Goal: Obtain resource: Obtain resource

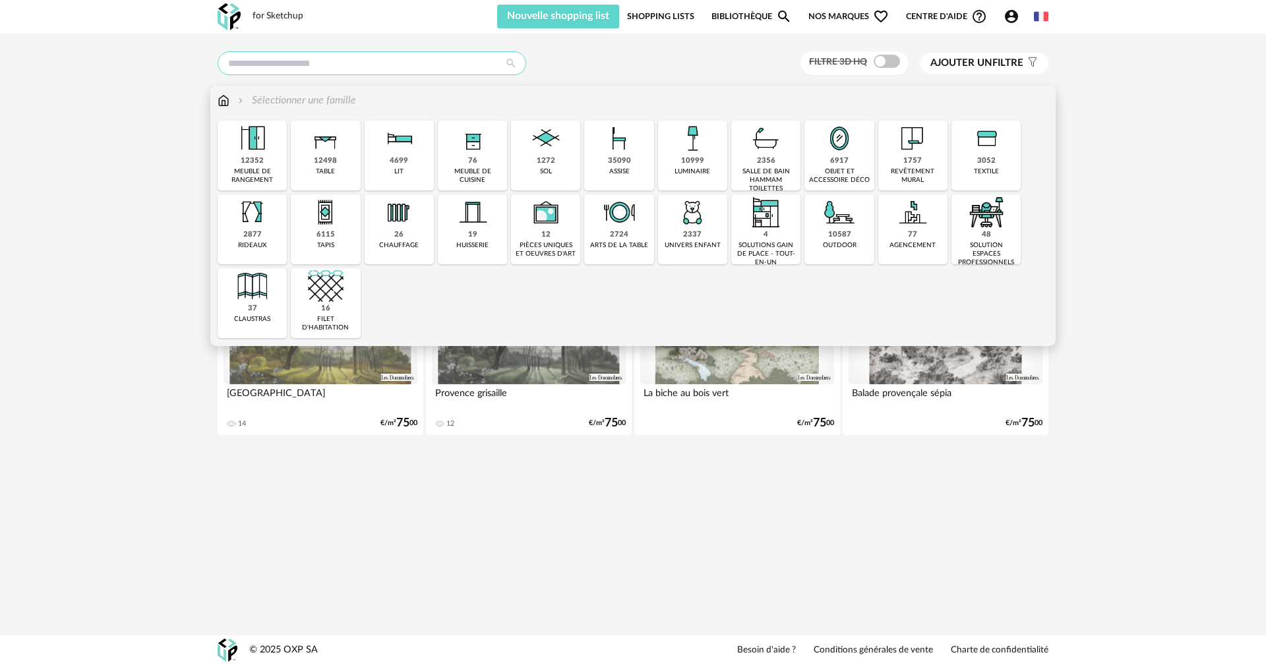
click at [309, 65] on input "text" at bounding box center [372, 63] width 309 height 24
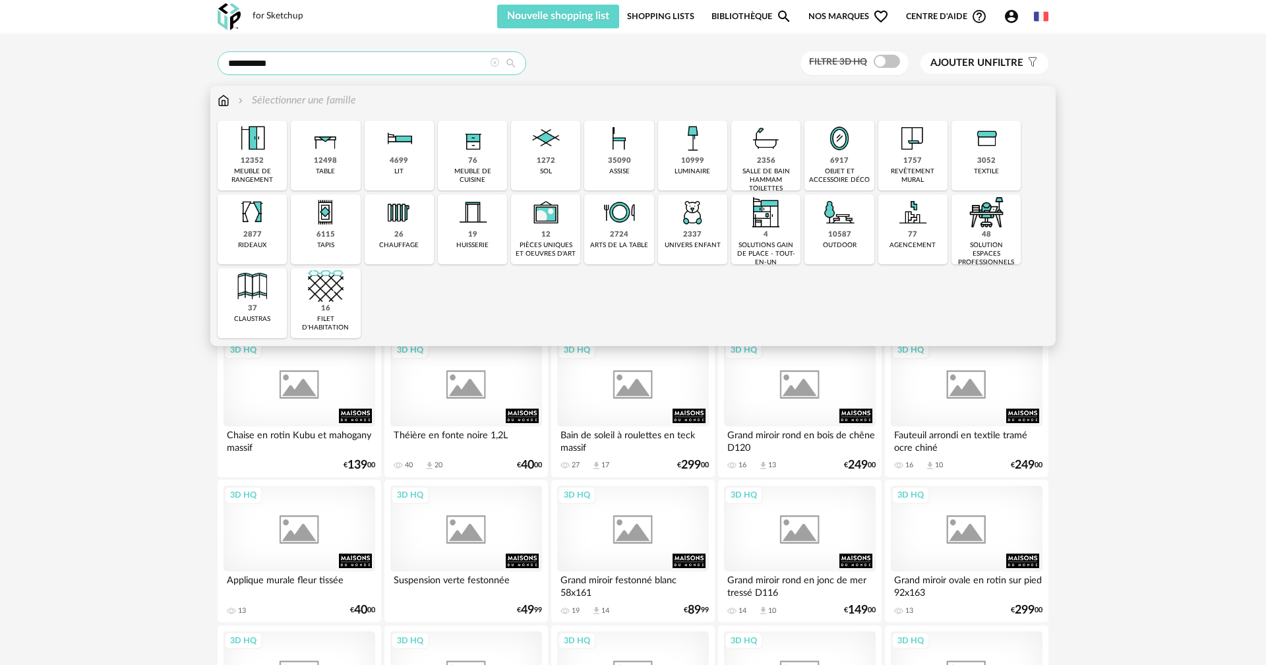
type input "**********"
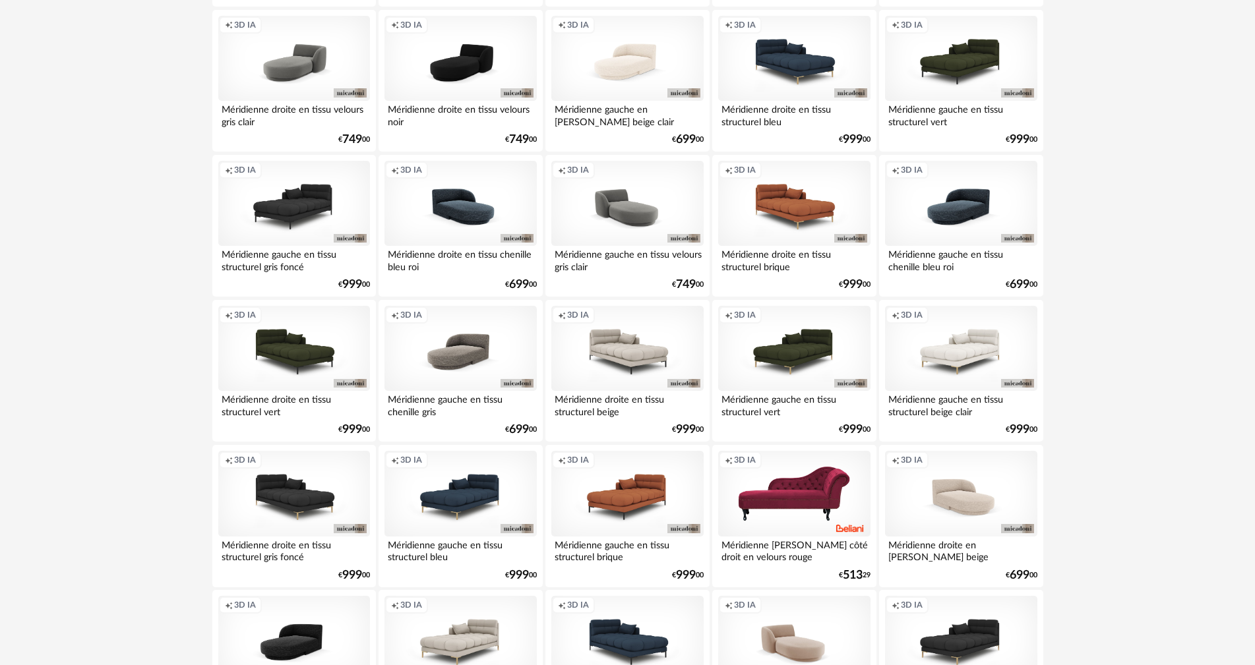
scroll to position [2514, 0]
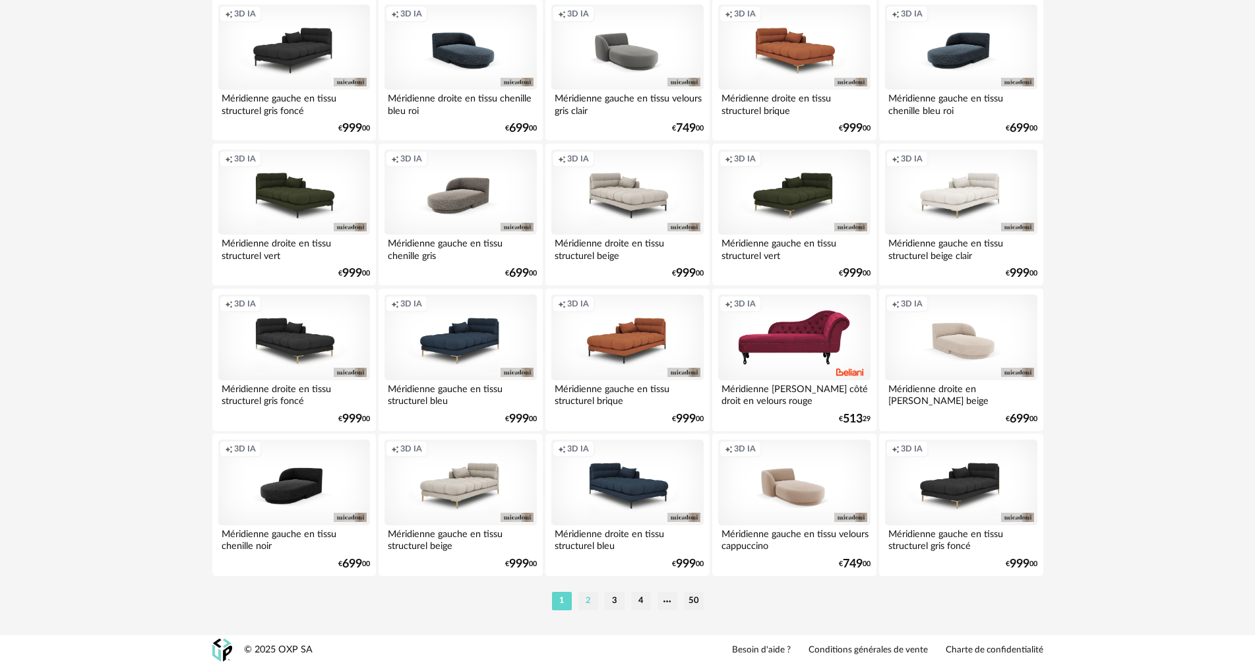
click at [588, 603] on li "2" at bounding box center [588, 601] width 20 height 18
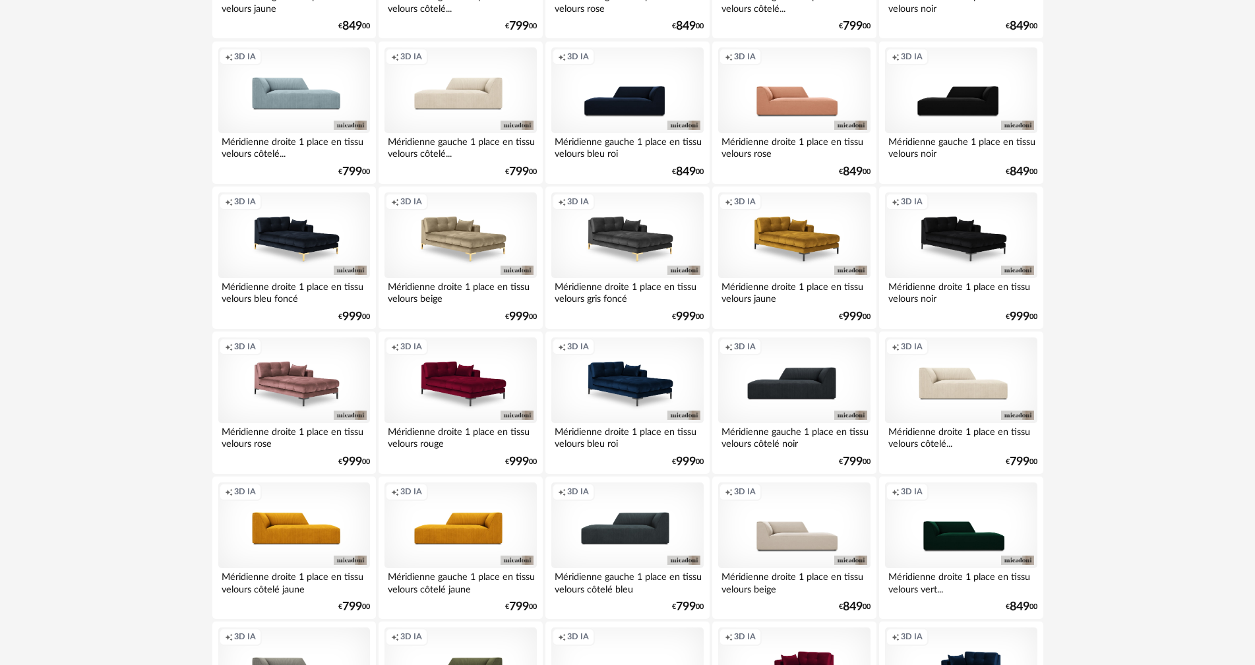
scroll to position [582, 0]
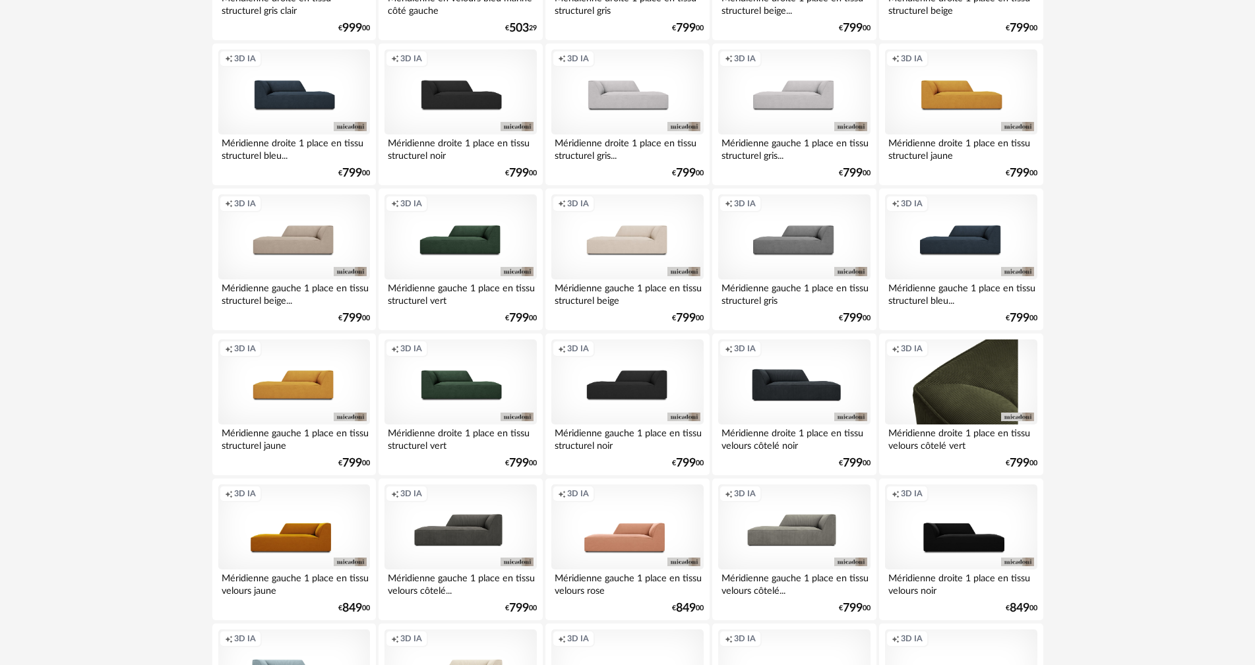
click at [979, 386] on div "Creation icon 3D IA" at bounding box center [961, 383] width 152 height 86
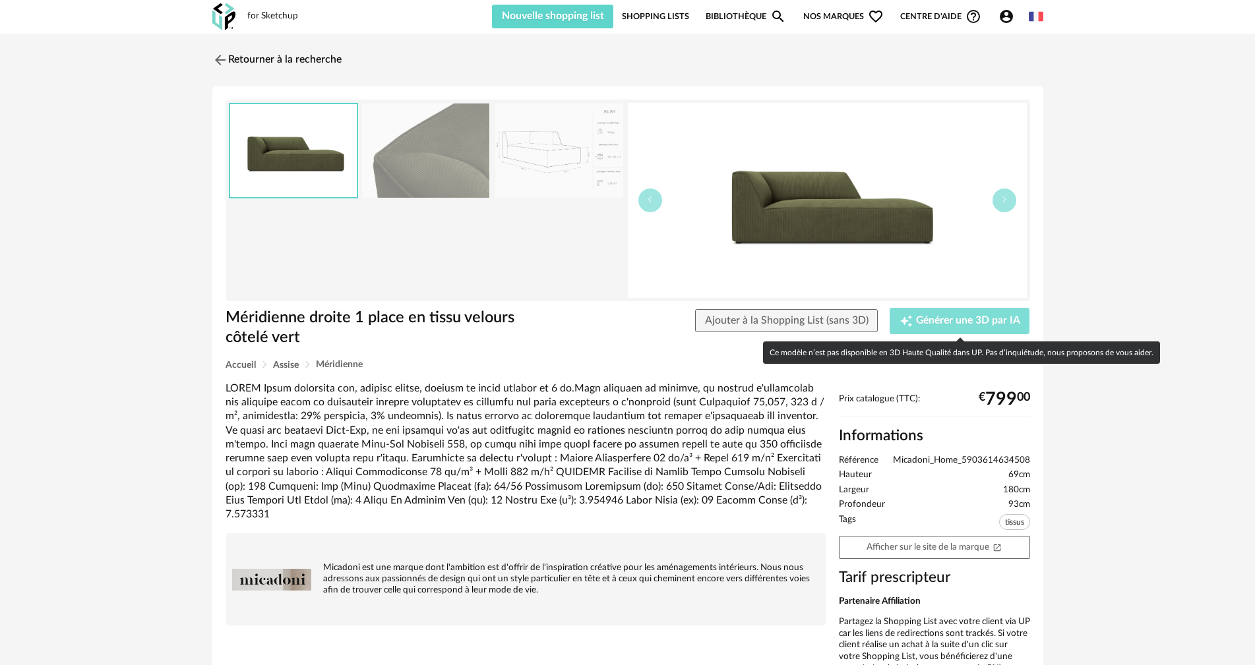
click at [942, 321] on span "Générer une 3D par IA" at bounding box center [968, 321] width 104 height 11
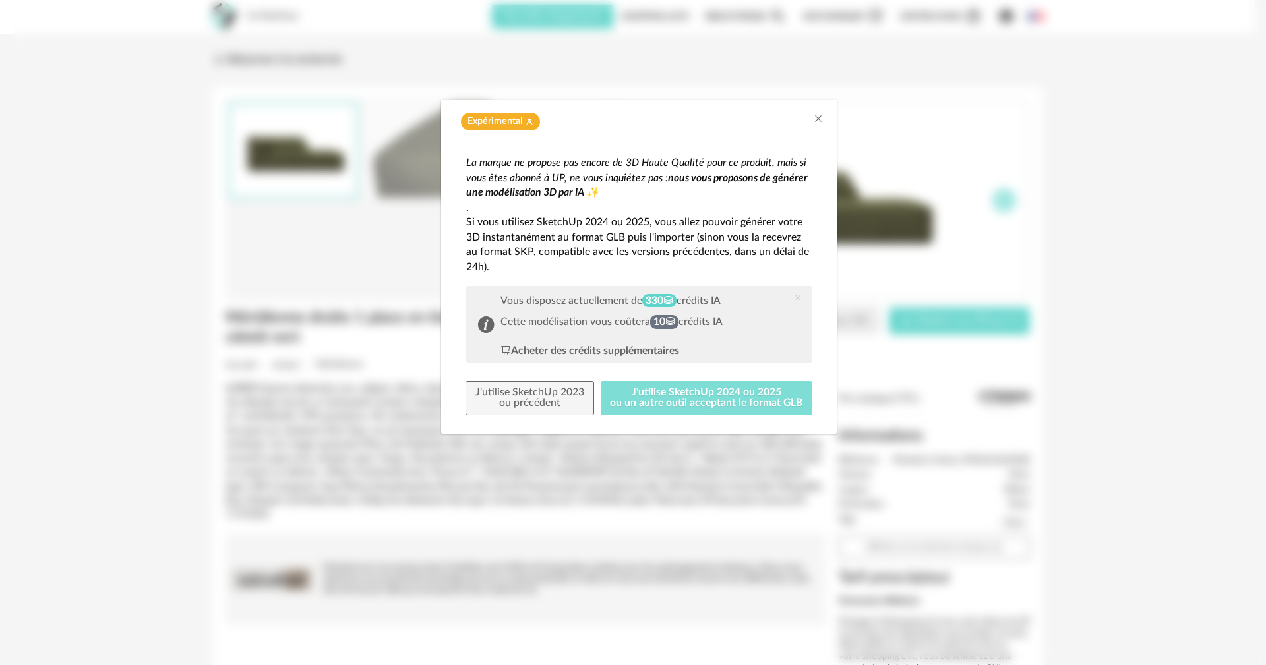
click at [687, 398] on button "J'utilise SketchUp 2024 ou 2025 ou un autre outil acceptant le format GLB" at bounding box center [707, 398] width 212 height 34
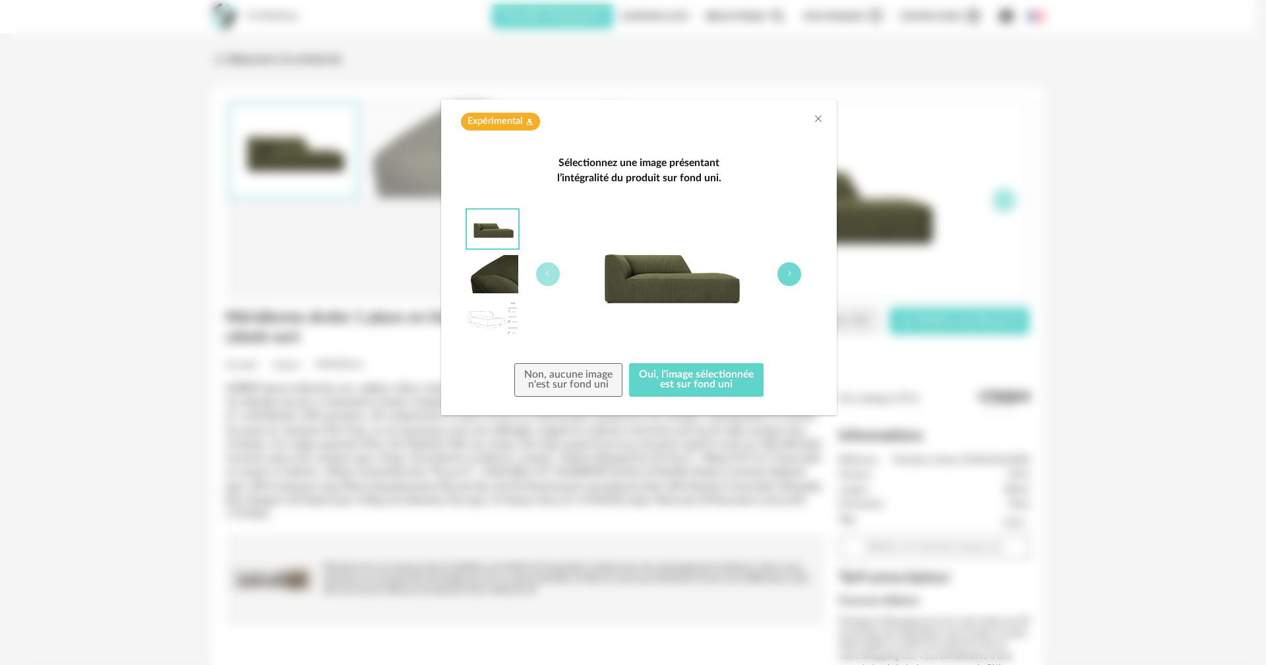
click at [787, 274] on icon "dialog" at bounding box center [789, 274] width 8 height 8
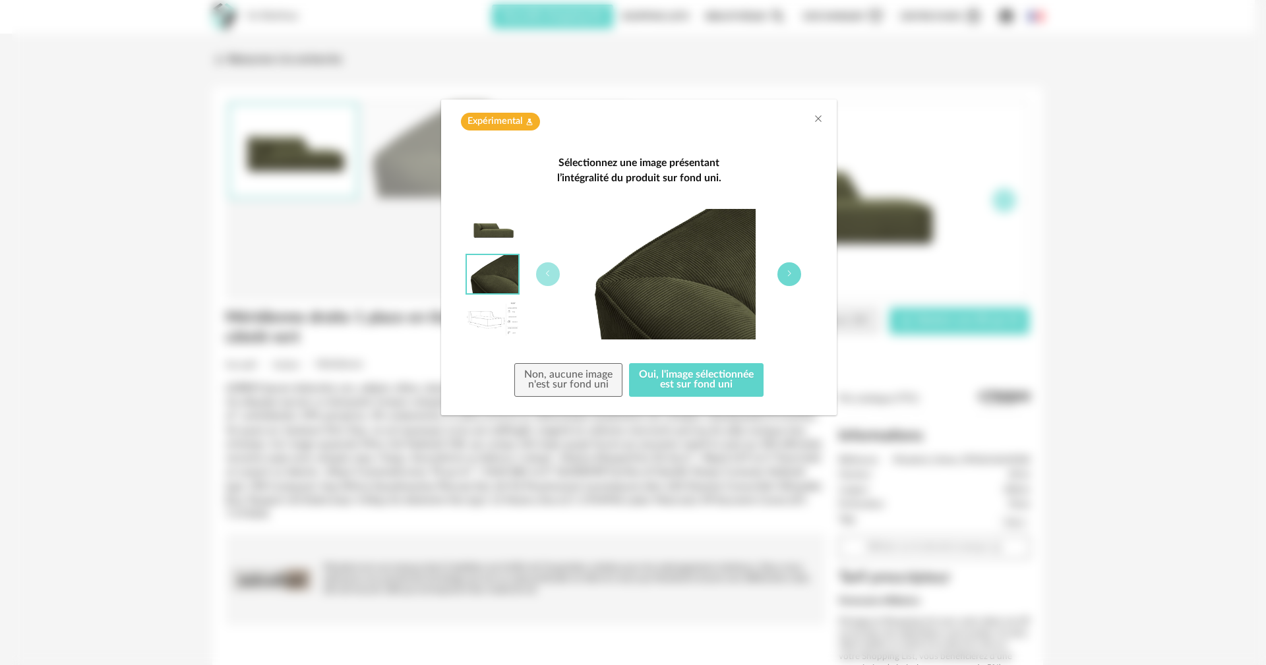
click at [787, 274] on icon "dialog" at bounding box center [789, 274] width 8 height 8
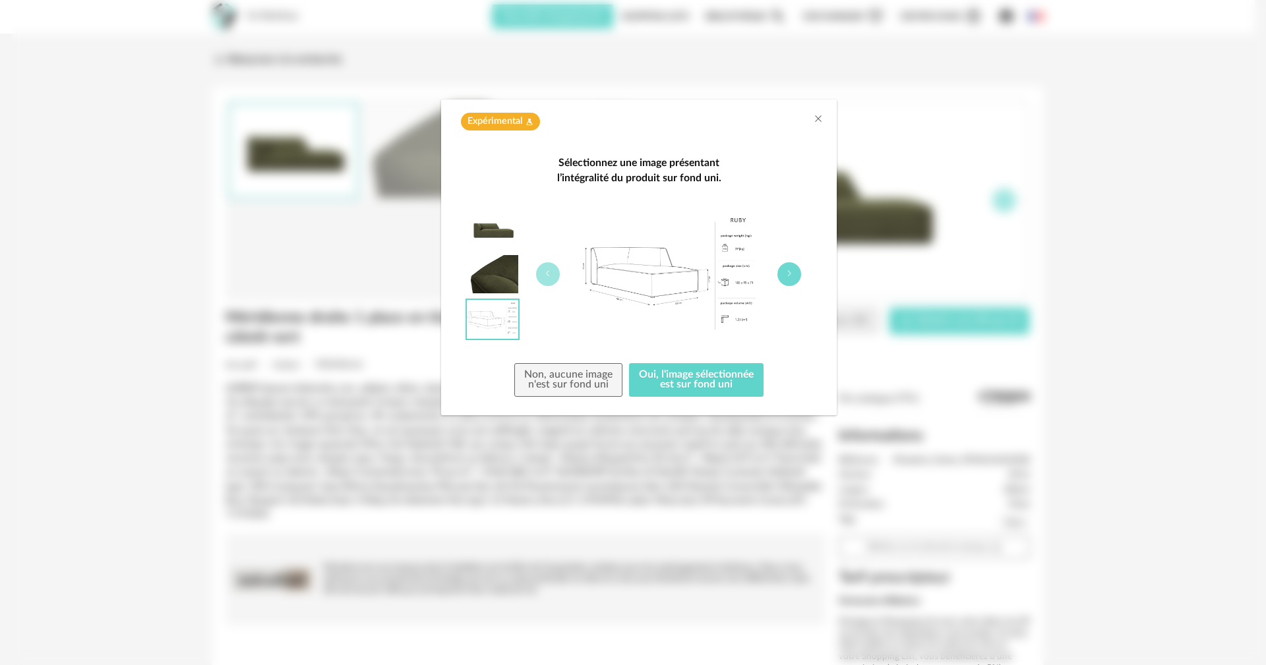
click at [787, 274] on icon "dialog" at bounding box center [789, 274] width 8 height 8
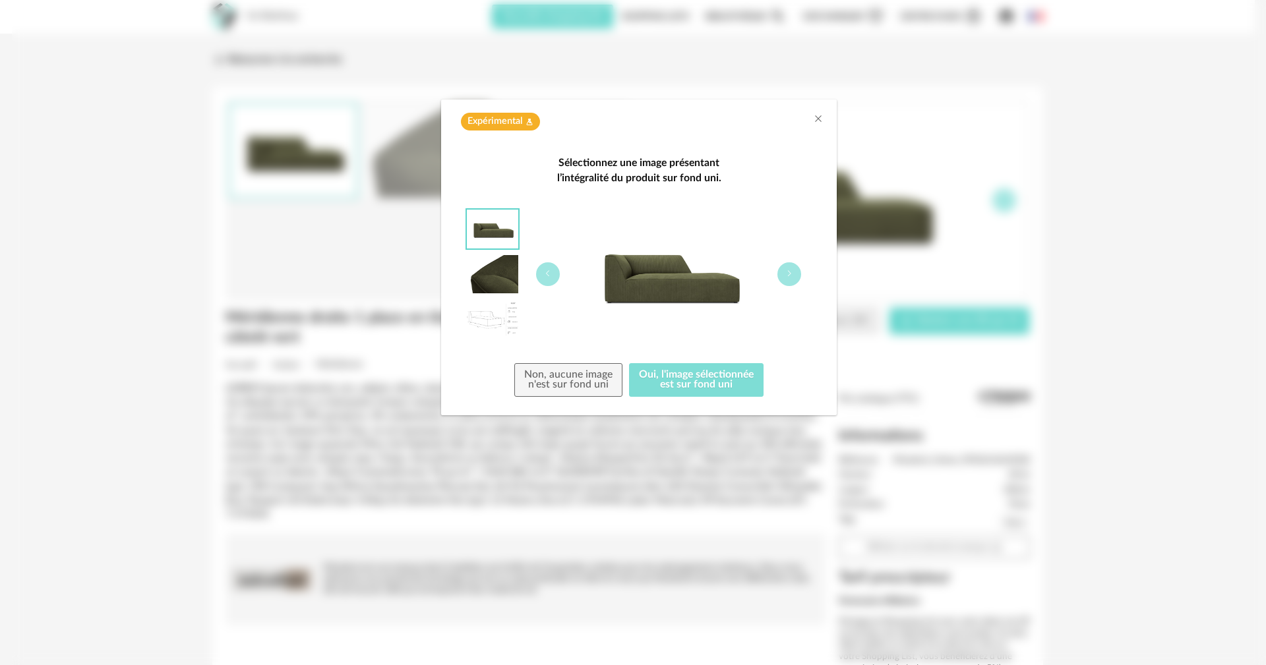
click at [669, 380] on button "Oui, l'image sélectionnée est sur fond uni" at bounding box center [696, 380] width 135 height 34
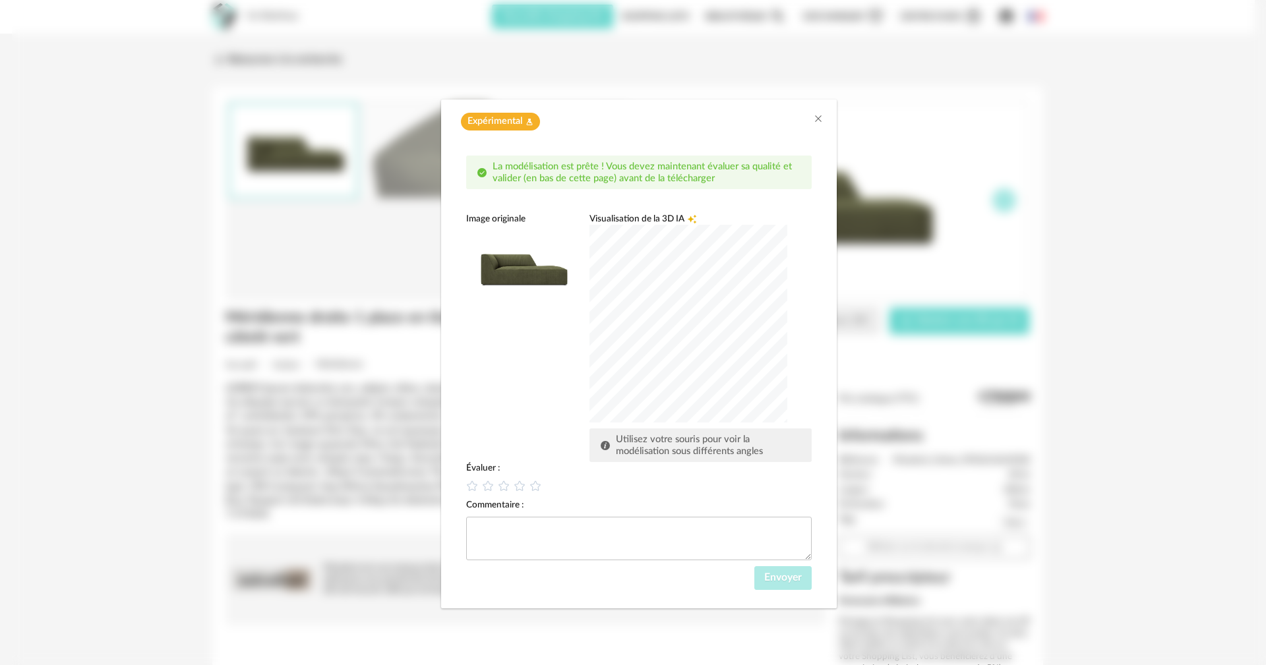
click at [694, 344] on div "dialog" at bounding box center [689, 324] width 198 height 198
click at [665, 423] on div "dialog" at bounding box center [689, 324] width 198 height 198
click at [708, 372] on div "dialog" at bounding box center [689, 324] width 198 height 198
click at [737, 383] on div "dialog" at bounding box center [689, 324] width 198 height 198
click at [491, 488] on icon "dialog" at bounding box center [488, 486] width 14 height 14
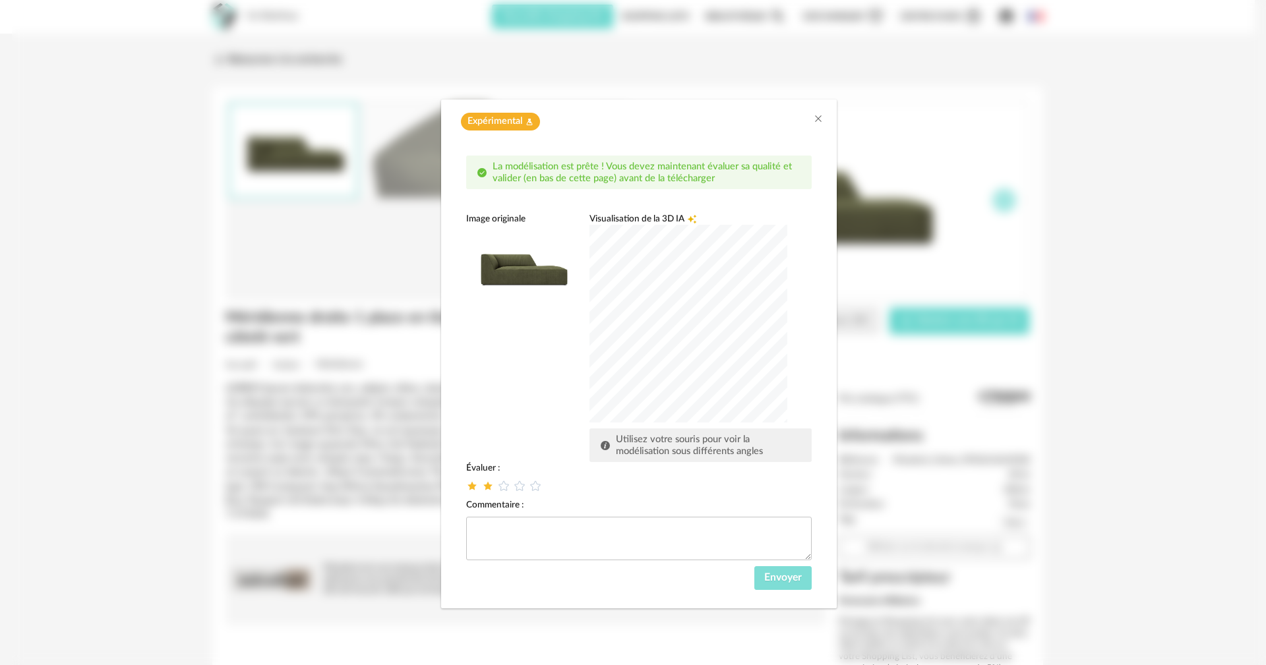
click at [778, 582] on span "Envoyer" at bounding box center [783, 577] width 38 height 11
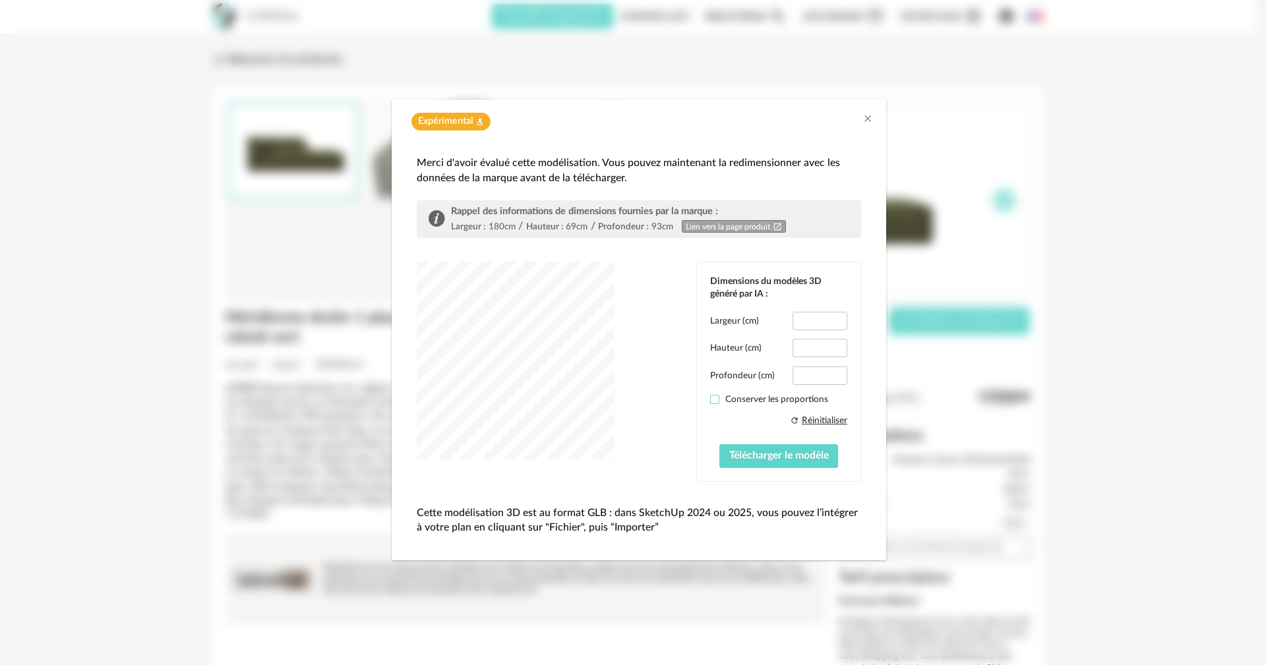
click at [715, 397] on span "dialog" at bounding box center [714, 399] width 9 height 9
type input "*****"
click at [752, 460] on span "Télécharger le modèle" at bounding box center [779, 455] width 100 height 11
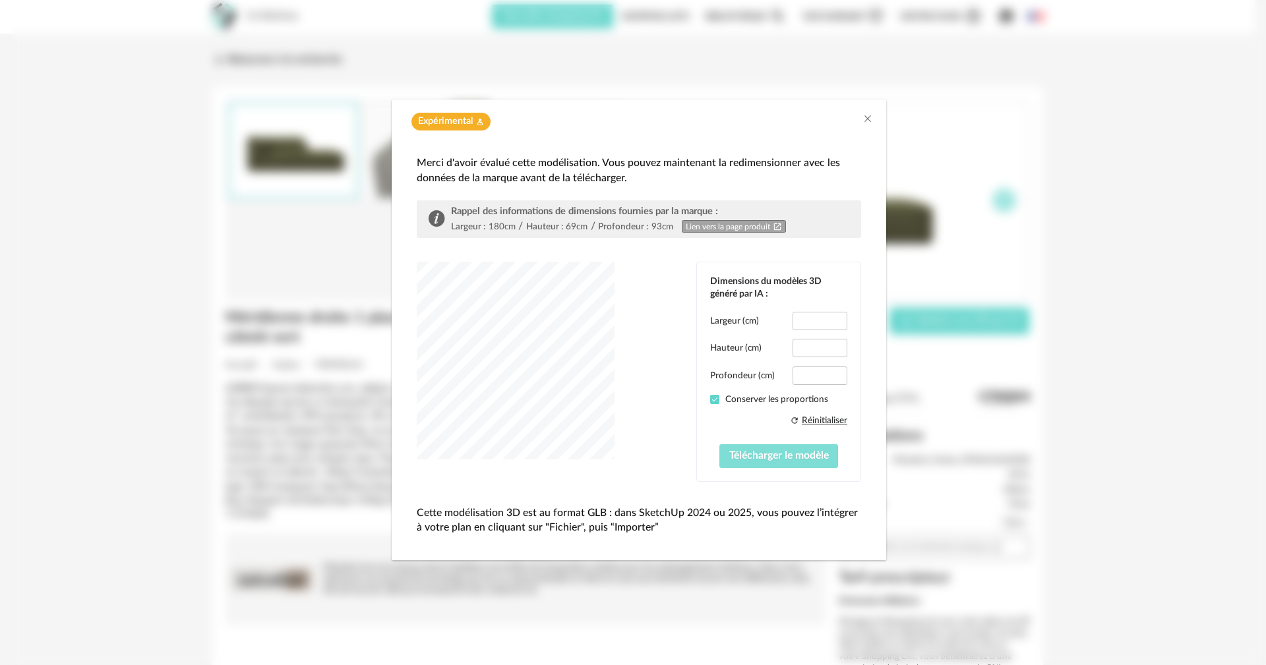
type input "*****"
type input "****"
click at [749, 456] on span "Télécharger le modèle" at bounding box center [779, 455] width 100 height 11
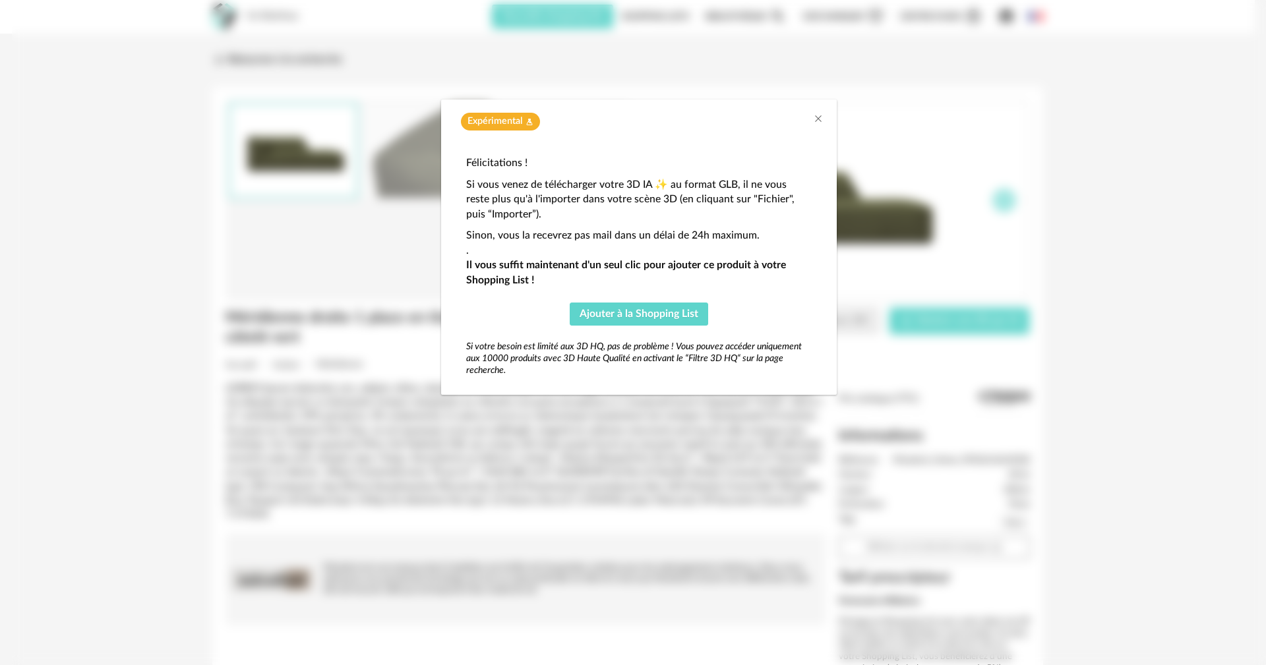
click at [812, 115] on div "Expérimental Flask icon" at bounding box center [638, 122] width 369 height 18
click at [823, 119] on div "Expérimental Flask icon" at bounding box center [639, 119] width 396 height 38
click at [820, 117] on icon "Close" at bounding box center [818, 118] width 11 height 11
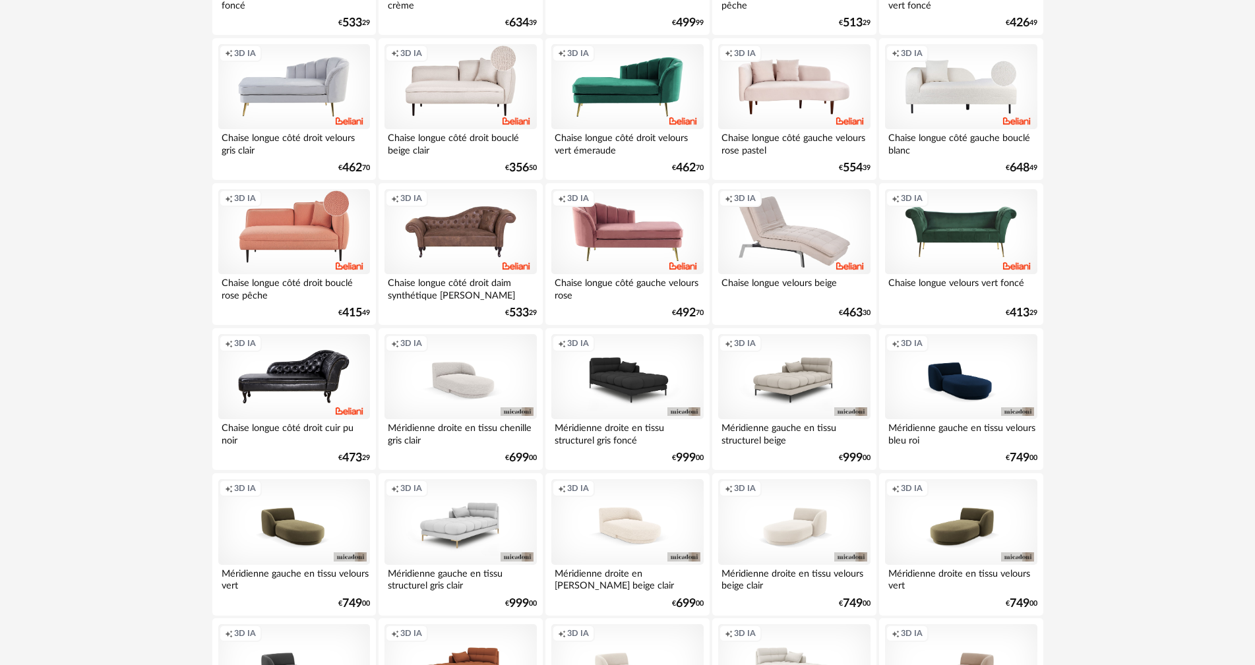
scroll to position [2514, 0]
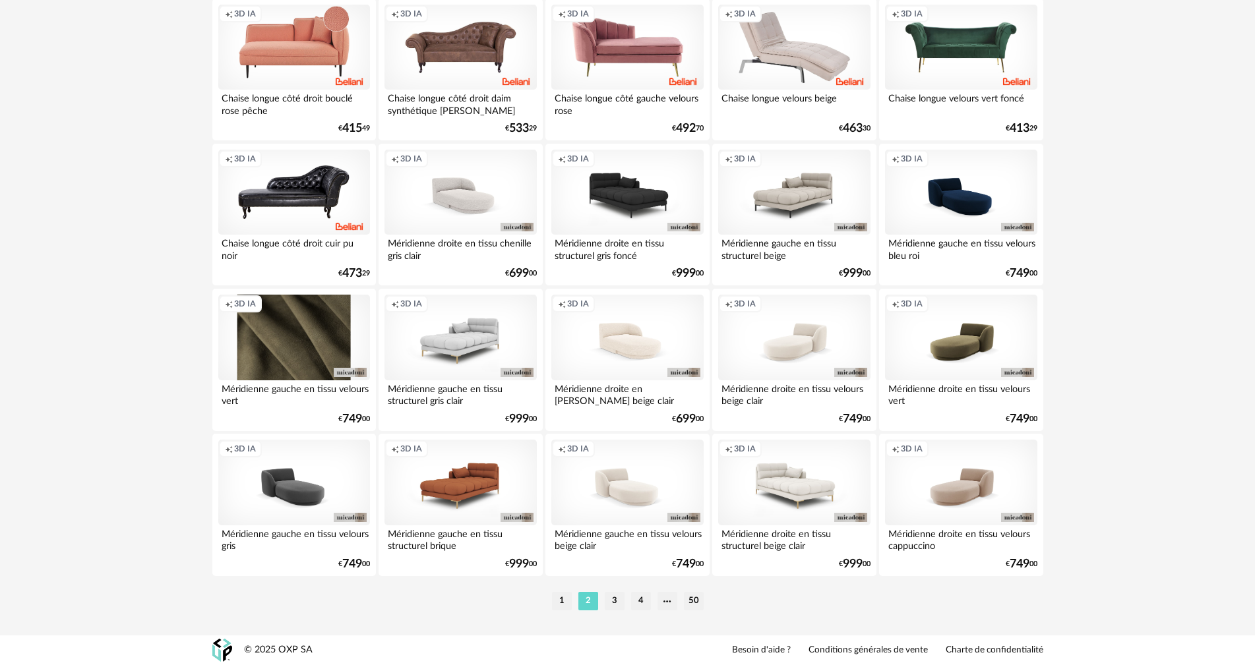
click at [303, 365] on div "Creation icon 3D IA" at bounding box center [294, 338] width 152 height 86
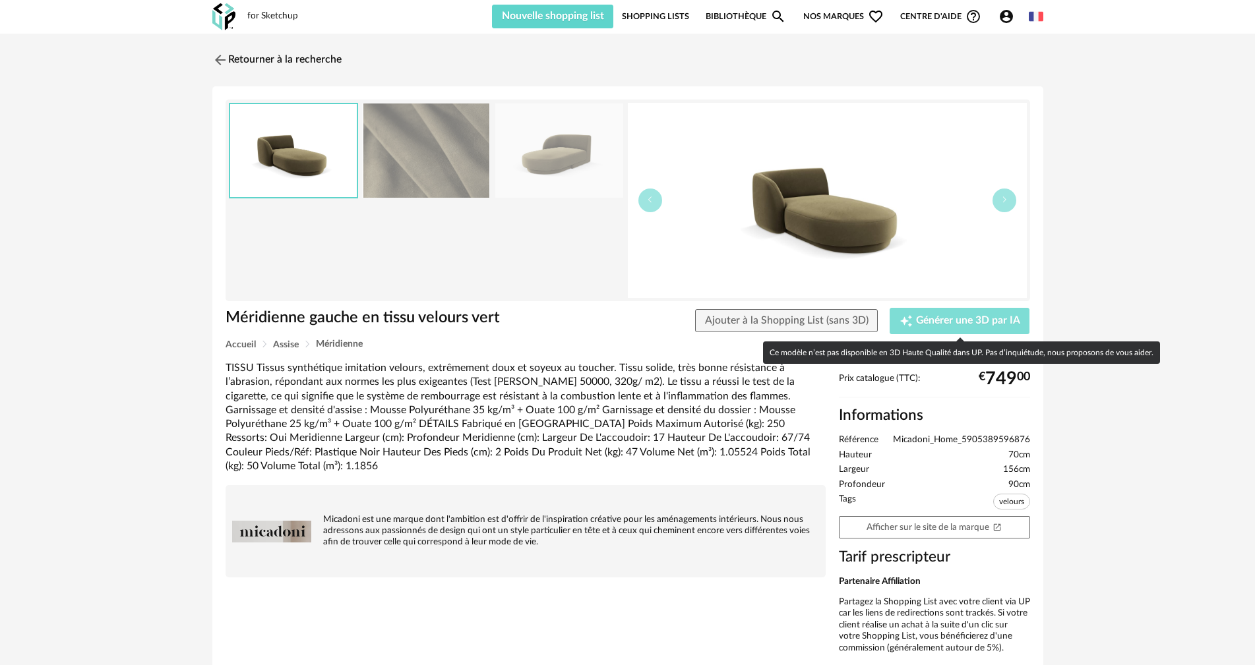
click at [997, 318] on span "Générer une 3D par IA" at bounding box center [968, 321] width 104 height 11
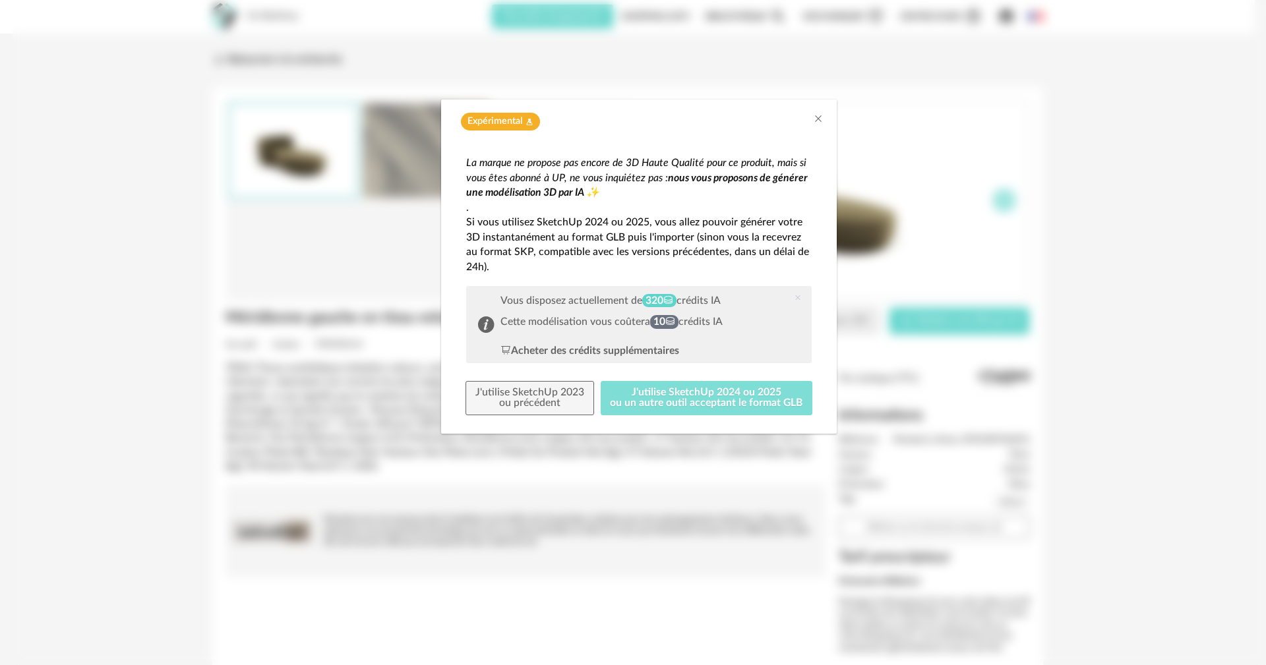
click at [701, 400] on button "J'utilise SketchUp 2024 ou 2025 ou un autre outil acceptant le format GLB" at bounding box center [707, 398] width 212 height 34
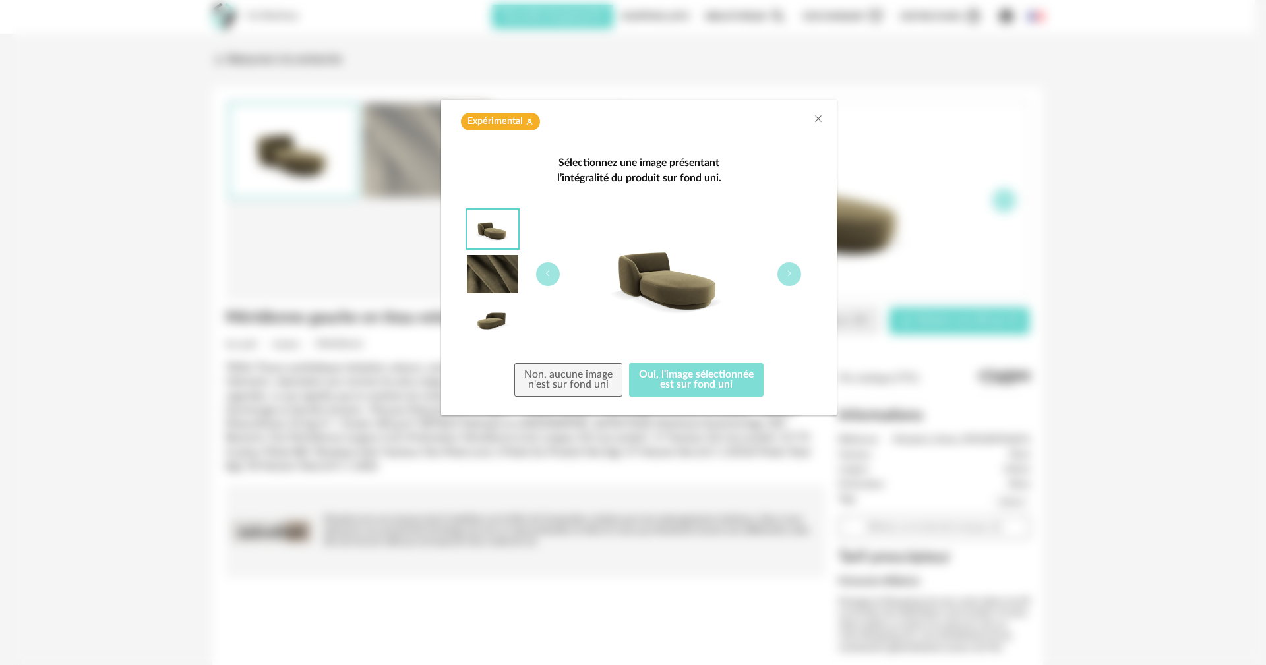
click at [691, 387] on button "Oui, l'image sélectionnée est sur fond uni" at bounding box center [696, 380] width 135 height 34
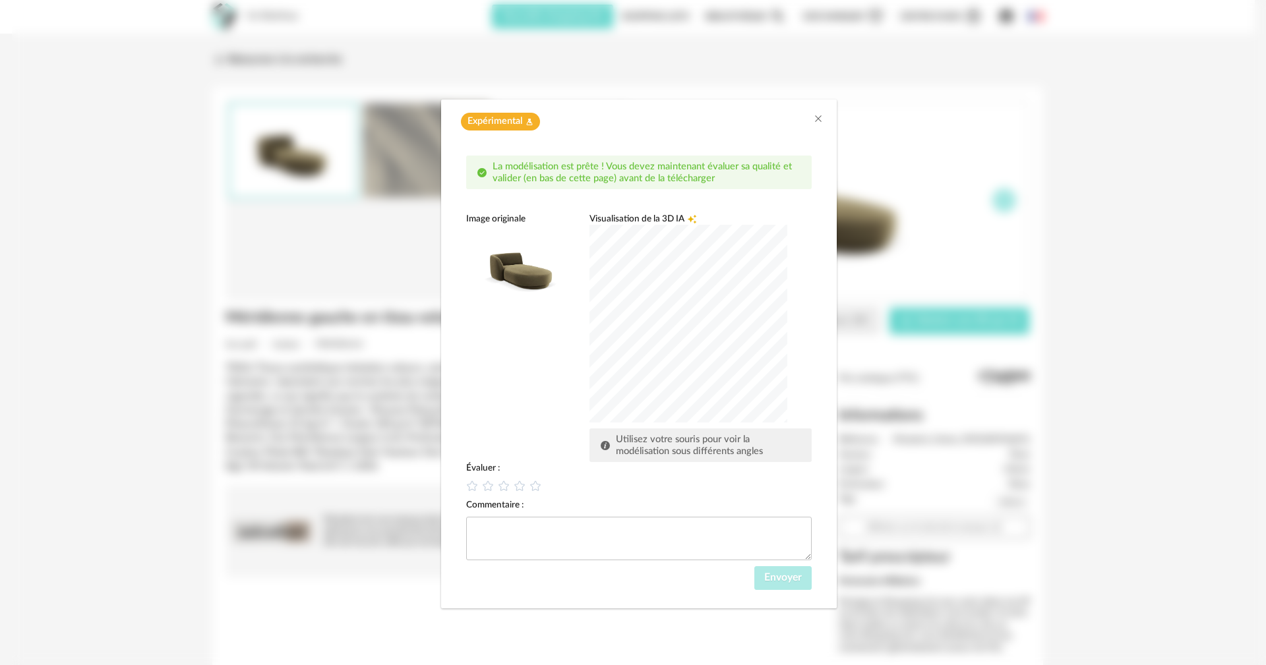
click at [677, 347] on div "dialog" at bounding box center [689, 324] width 198 height 198
click at [673, 365] on div "dialog" at bounding box center [689, 324] width 198 height 198
click at [716, 319] on div "dialog" at bounding box center [689, 324] width 198 height 198
click at [491, 487] on icon "dialog" at bounding box center [488, 486] width 14 height 14
click at [784, 574] on span "Envoyer" at bounding box center [783, 577] width 38 height 11
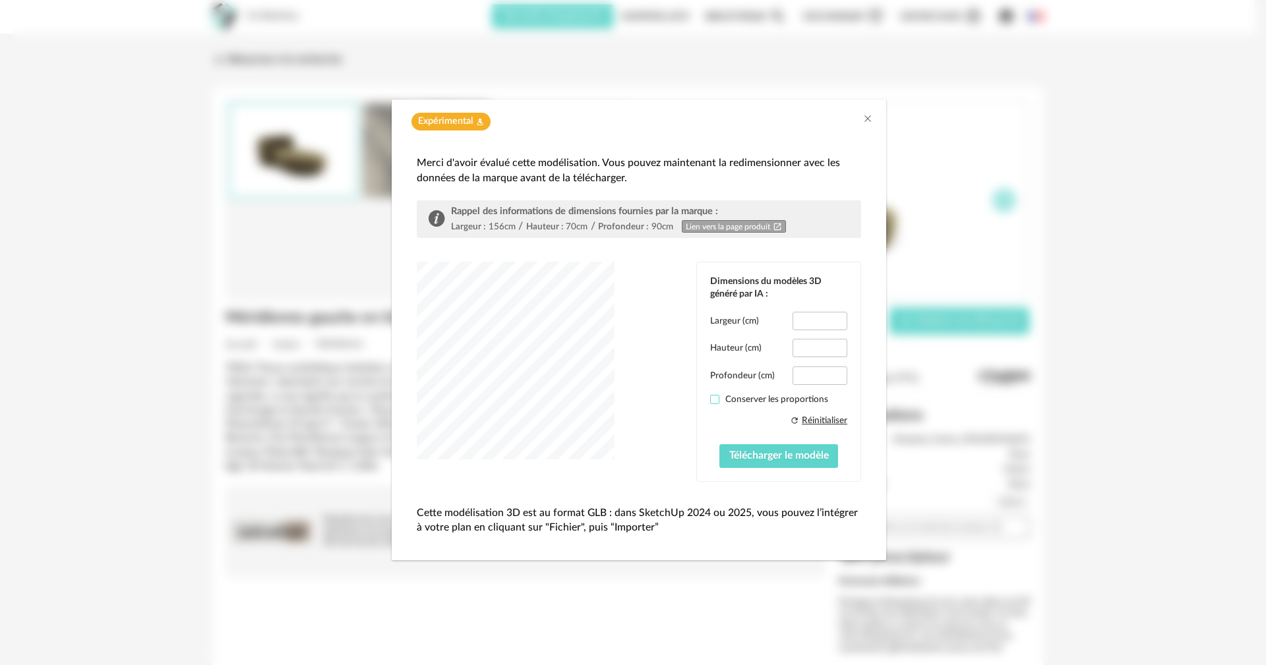
click at [720, 395] on label "Conserver les proportions" at bounding box center [778, 400] width 137 height 12
type input "*****"
click at [763, 449] on button "Télécharger le modèle" at bounding box center [779, 457] width 119 height 24
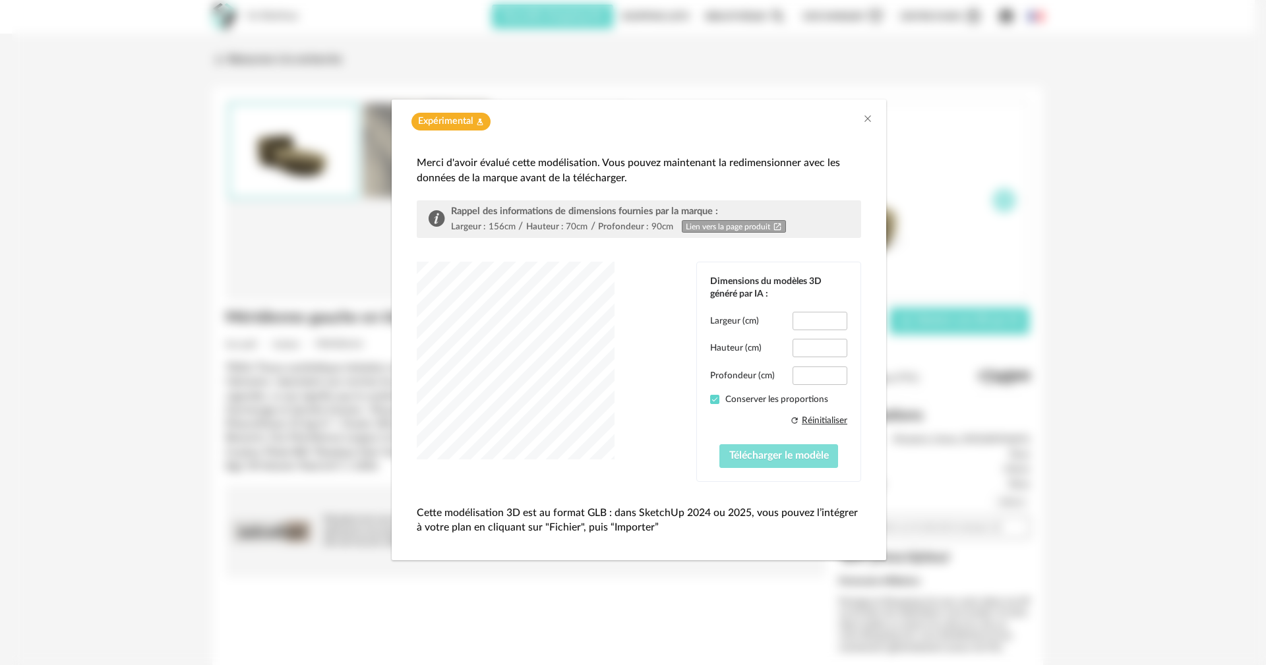
type input "*****"
type input "****"
type input "*****"
click at [778, 459] on span "Télécharger le modèle" at bounding box center [779, 455] width 100 height 11
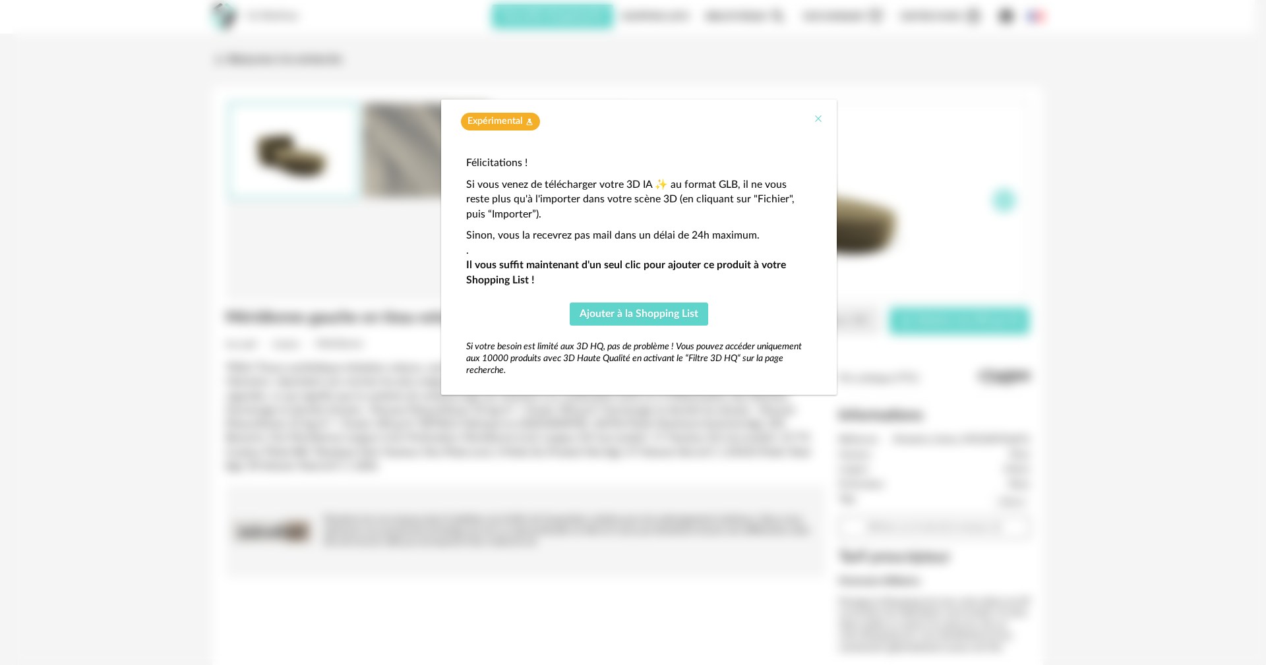
click at [817, 120] on icon "Close" at bounding box center [818, 118] width 11 height 11
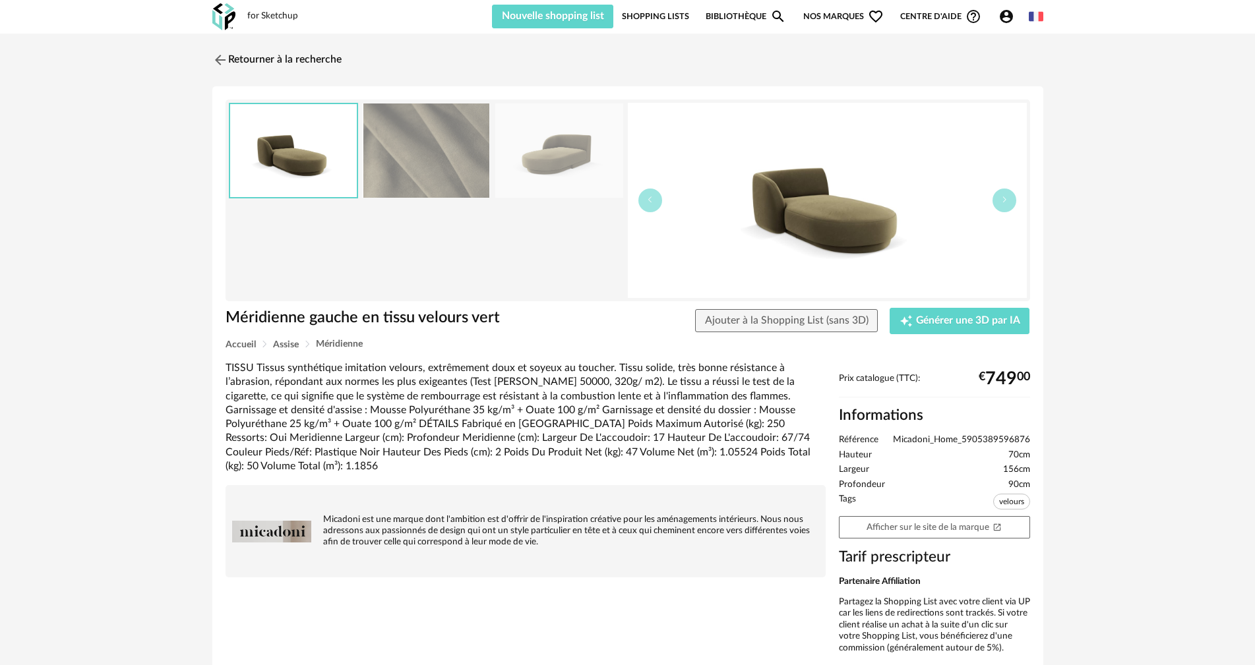
click at [218, 60] on img at bounding box center [220, 60] width 16 height 16
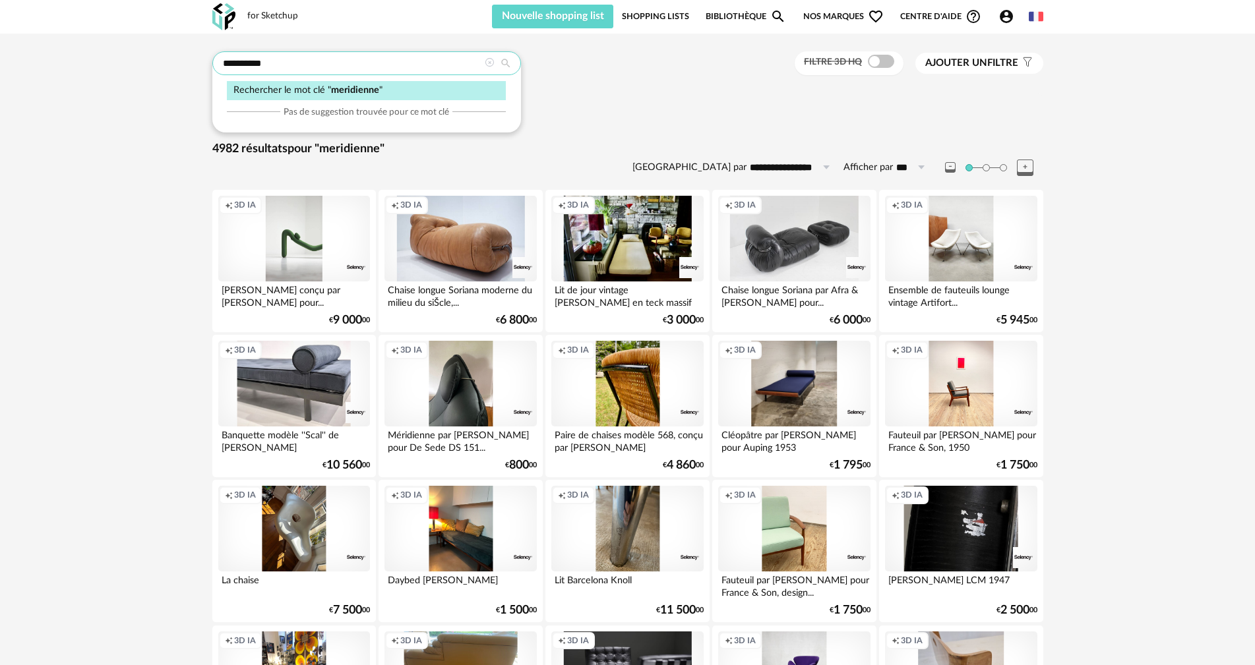
drag, startPoint x: 298, startPoint y: 65, endPoint x: 160, endPoint y: 45, distance: 140.0
type input "****"
type input "**********"
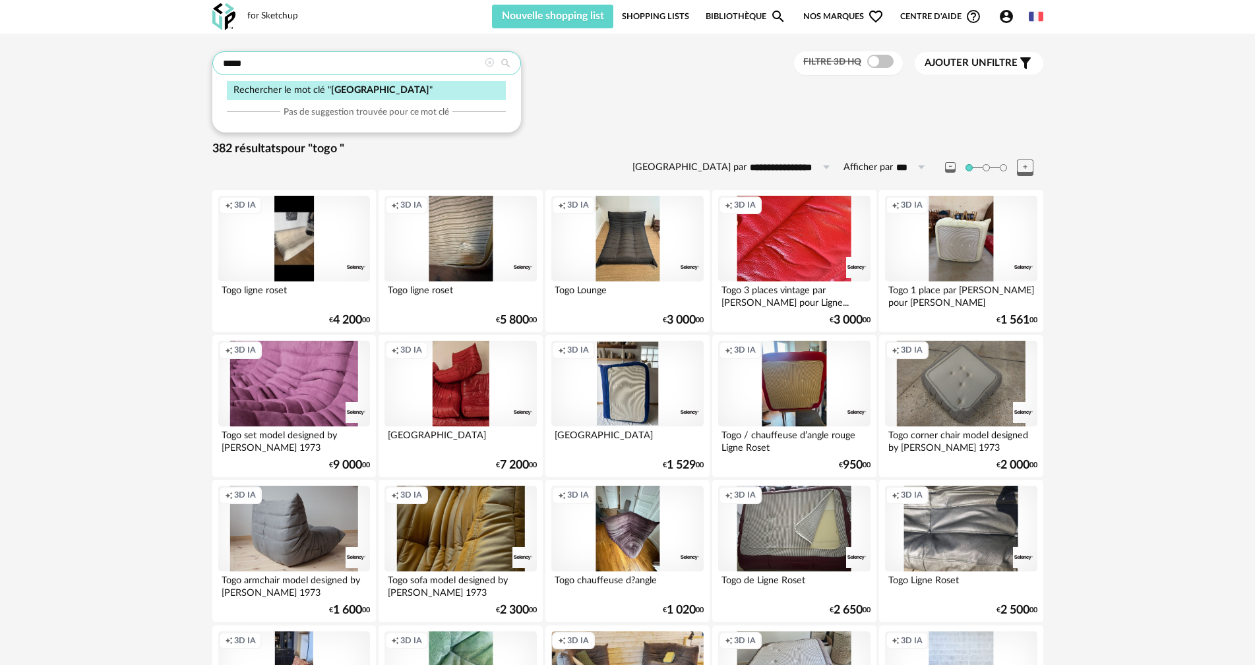
drag, startPoint x: 0, startPoint y: 0, endPoint x: 176, endPoint y: 52, distance: 183.6
type input "**********"
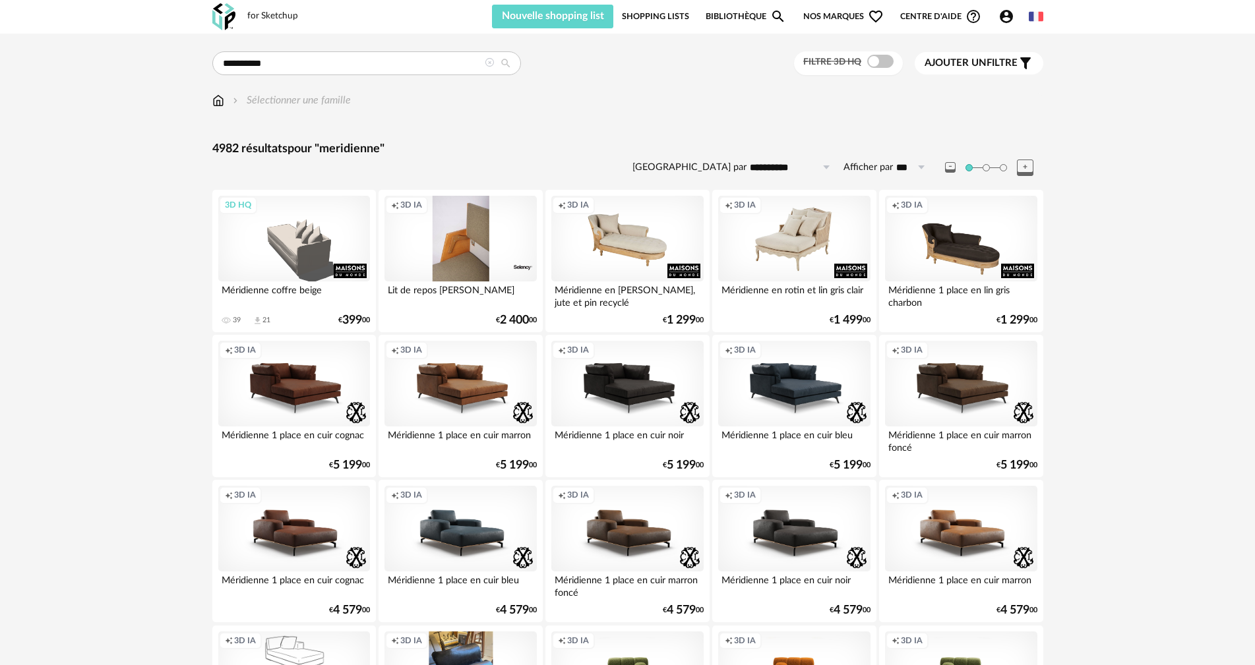
click at [969, 62] on span "Ajouter un" at bounding box center [956, 63] width 62 height 10
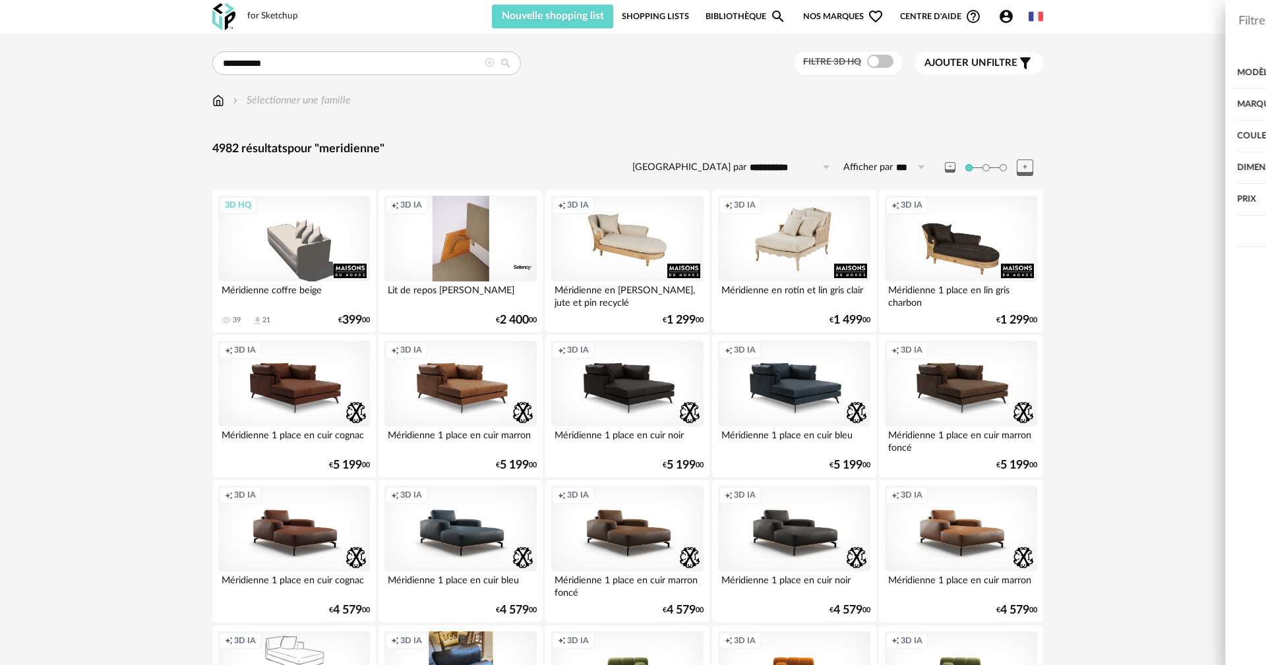
click at [922, 104] on div "Marque" at bounding box center [1069, 105] width 342 height 32
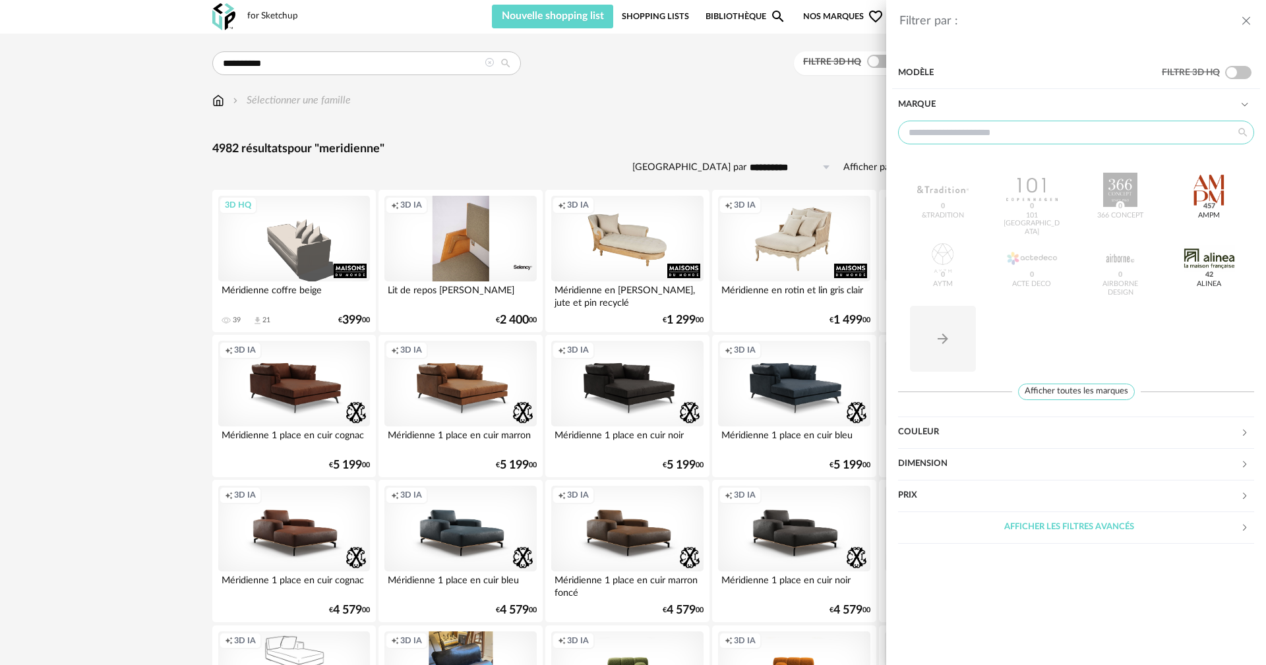
click at [955, 133] on input "text" at bounding box center [1076, 133] width 356 height 24
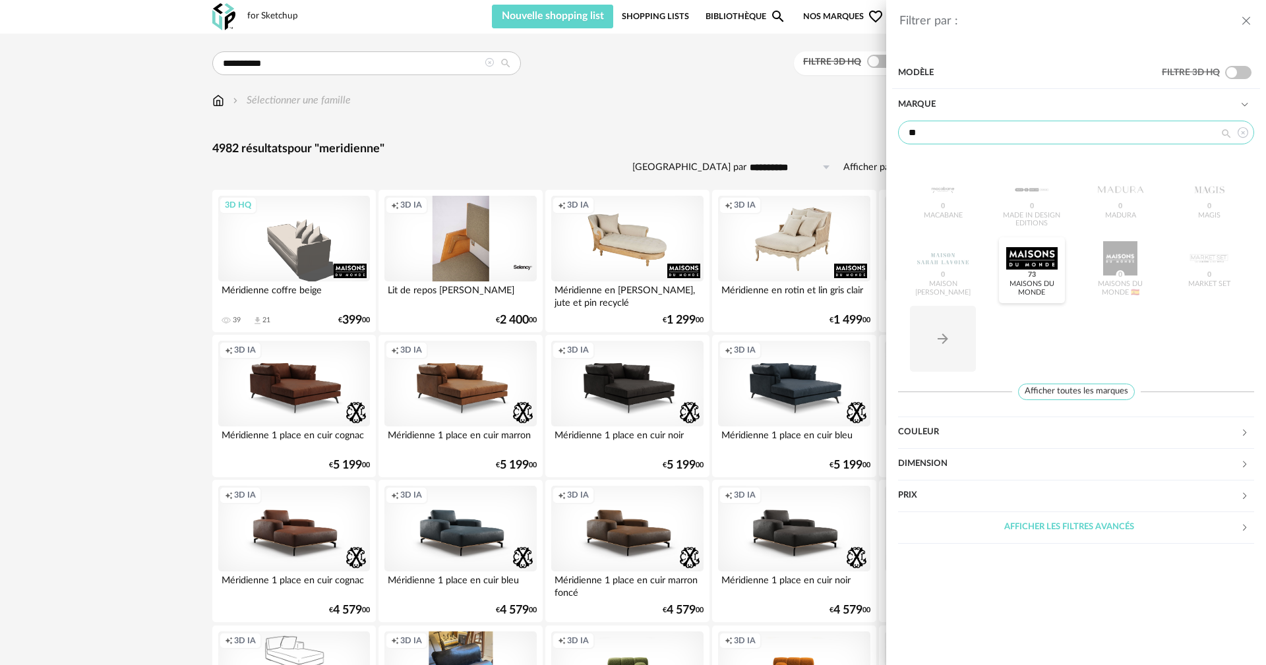
type input "**"
click at [1028, 259] on div at bounding box center [1031, 258] width 51 height 34
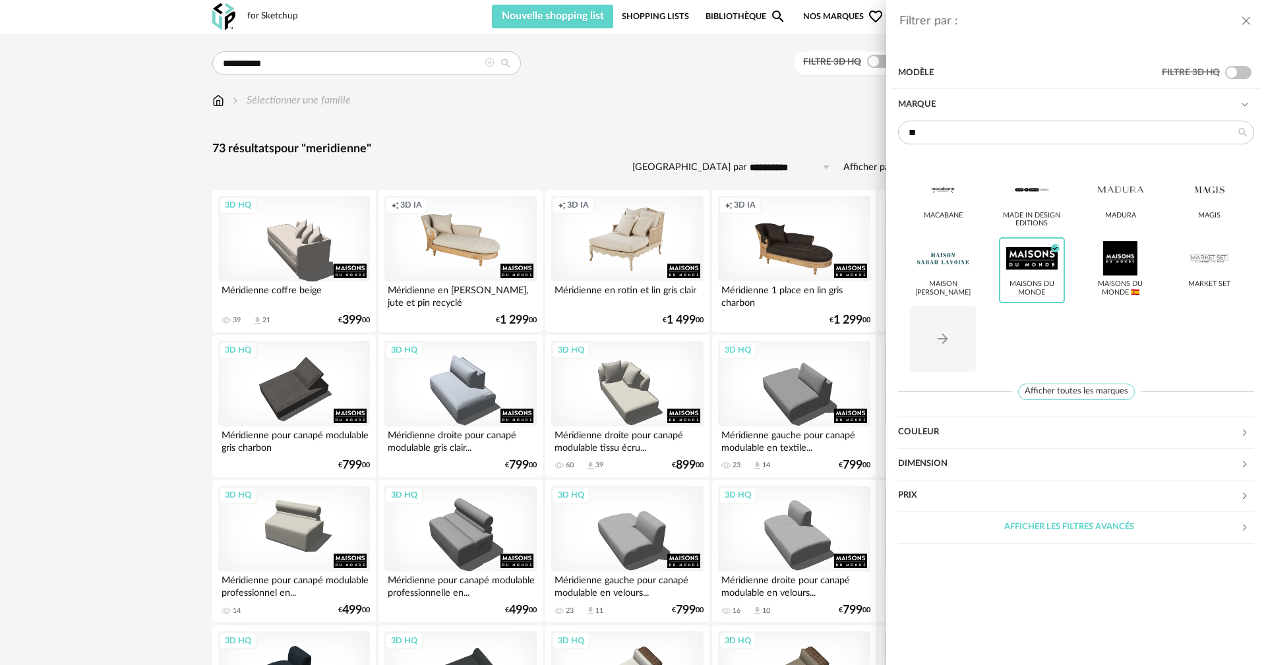
click at [699, 123] on div "Filtrer par : Modèle Filtre 3D HQ Marque ** MACABANE Made in design Editions Ma…" at bounding box center [633, 332] width 1266 height 665
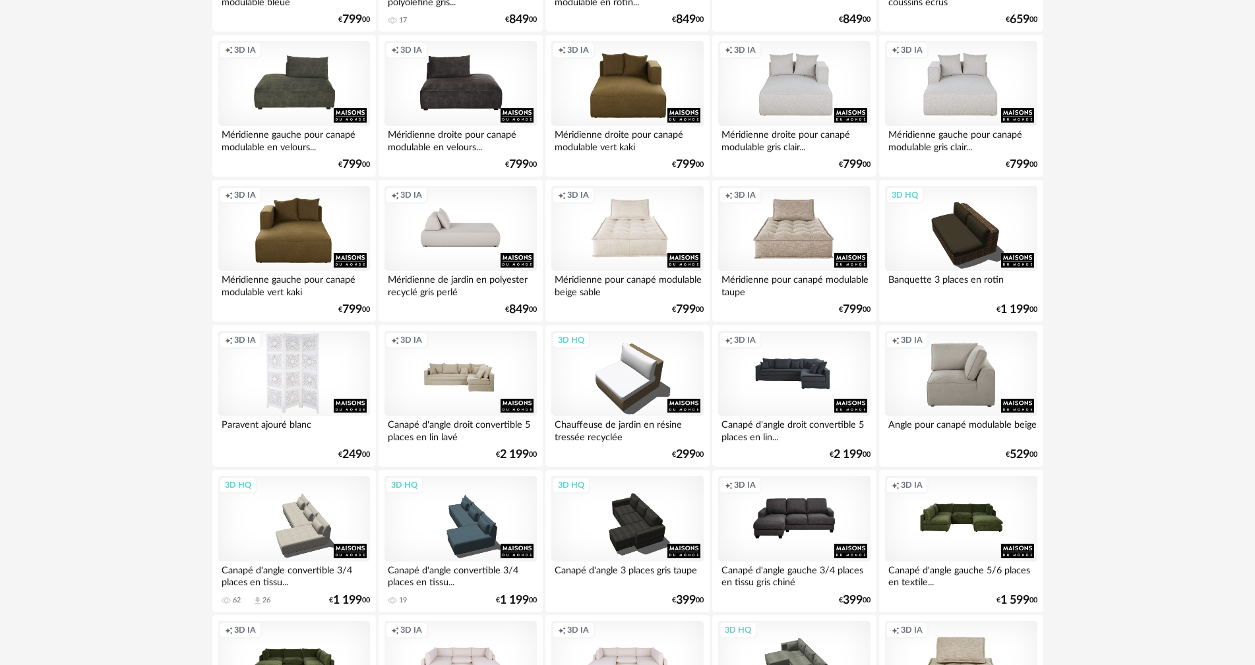
scroll to position [738, 0]
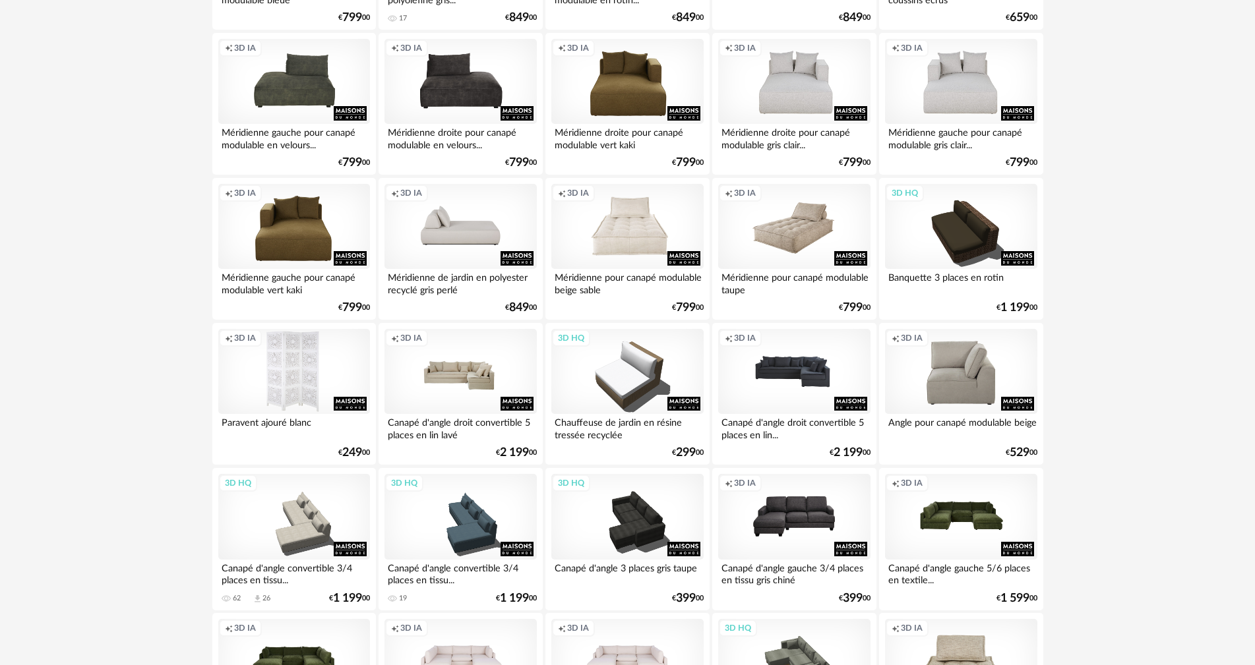
click at [780, 239] on div "Creation icon 3D IA" at bounding box center [794, 227] width 152 height 86
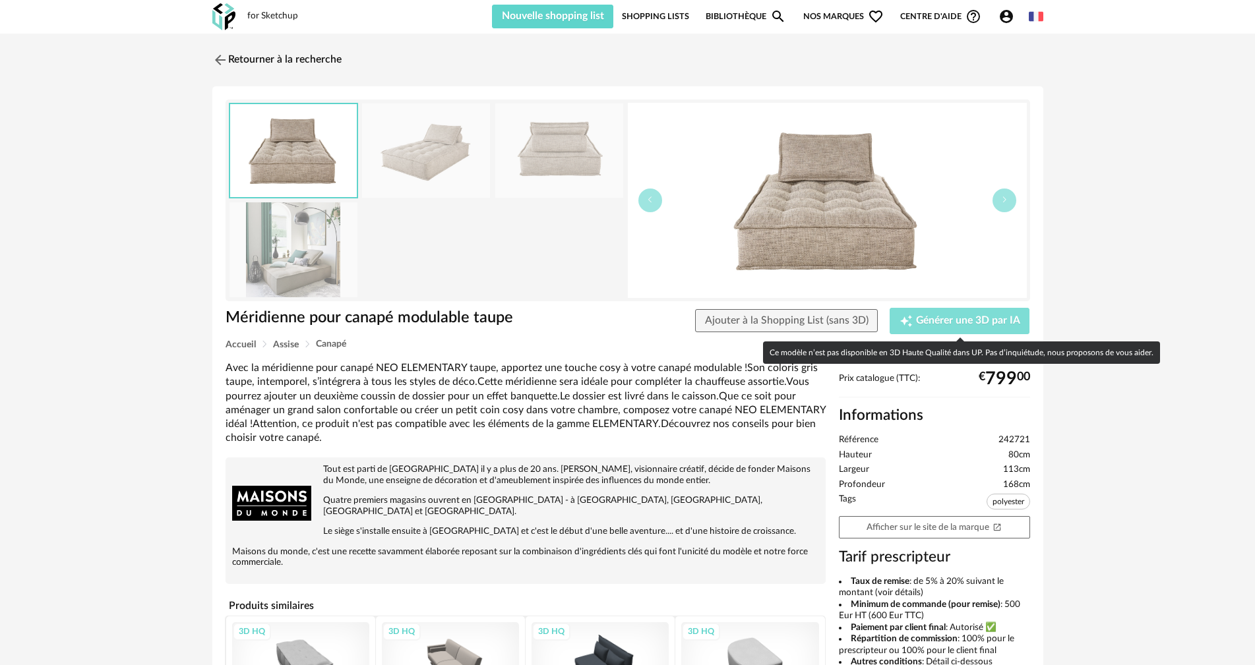
drag, startPoint x: 930, startPoint y: 323, endPoint x: 937, endPoint y: 326, distance: 7.1
click at [933, 326] on span "Générer une 3D par IA" at bounding box center [968, 321] width 104 height 11
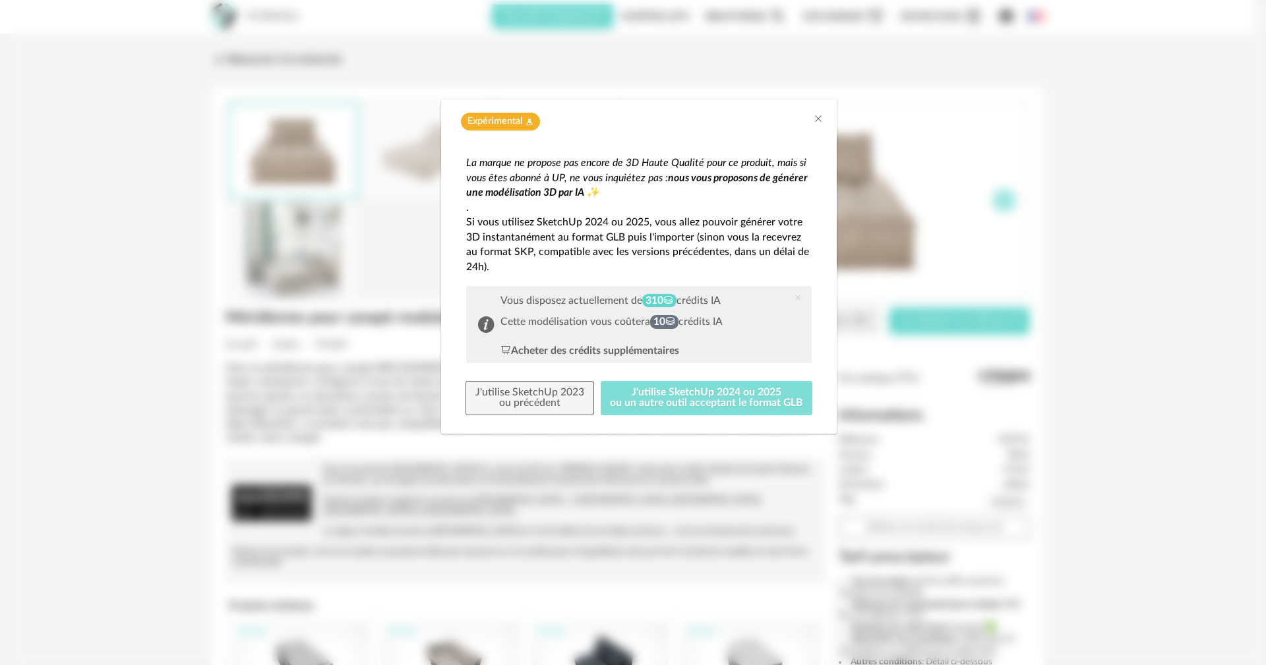
click at [685, 398] on button "J'utilise SketchUp 2024 ou 2025 ou un autre outil acceptant le format GLB" at bounding box center [707, 398] width 212 height 34
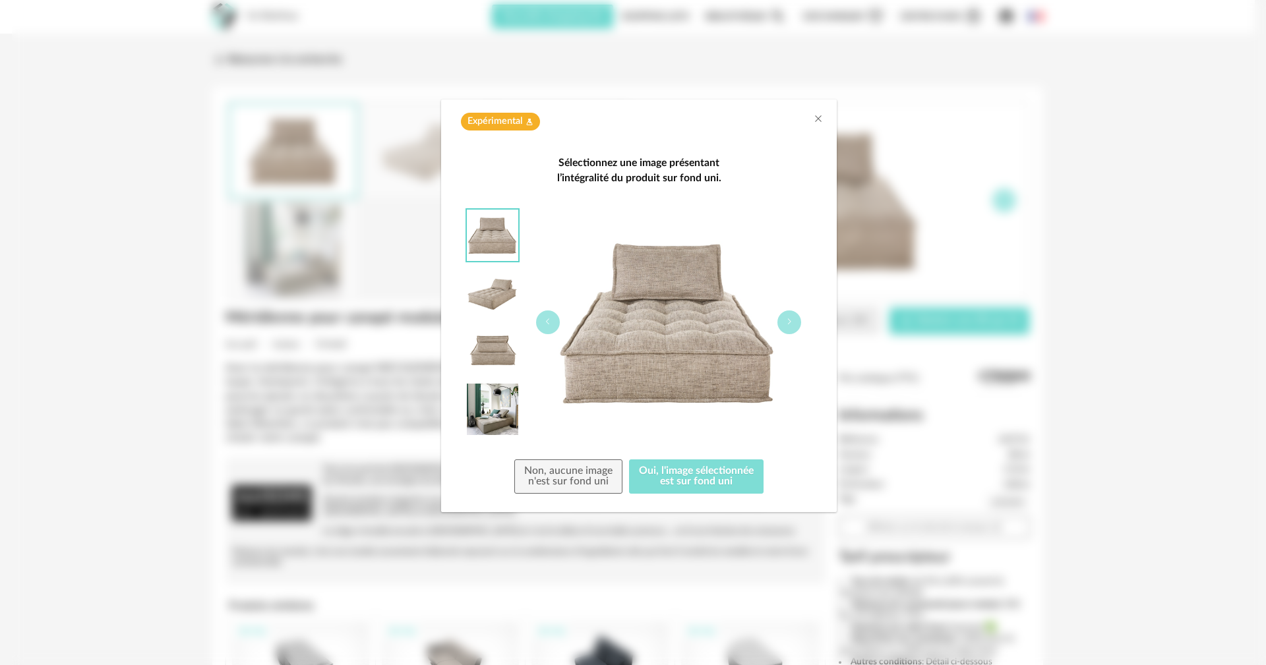
click at [713, 476] on button "Oui, l'image sélectionnée est sur fond uni" at bounding box center [696, 477] width 135 height 34
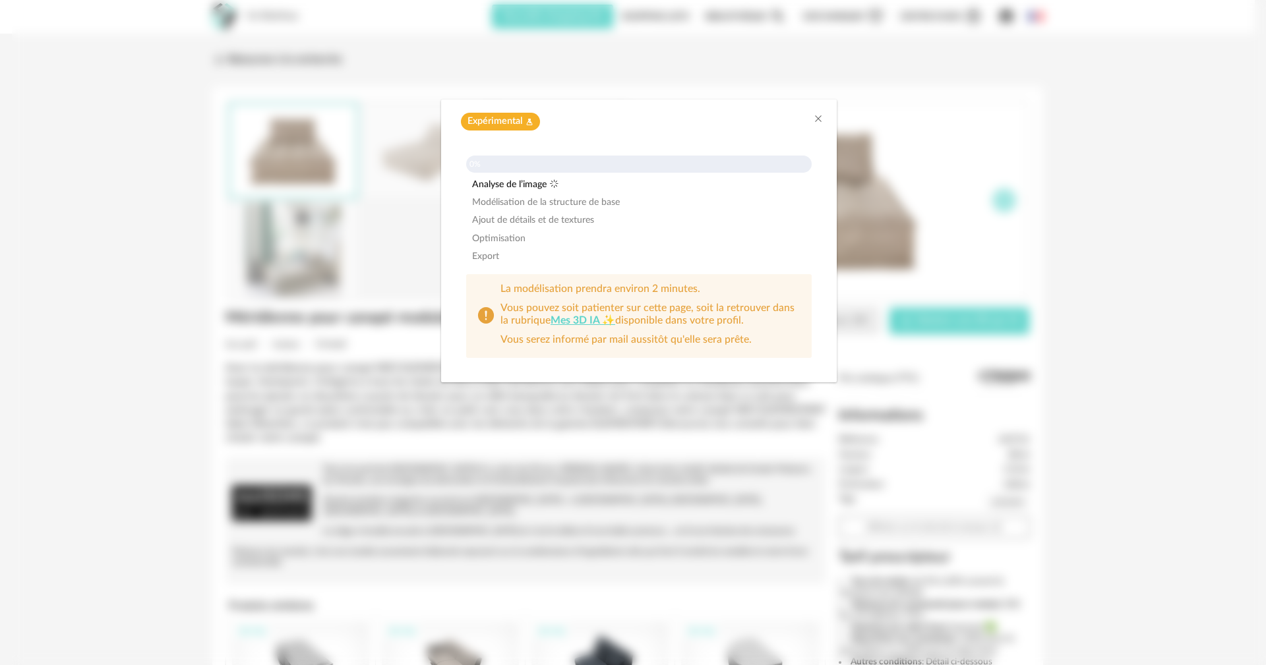
click at [677, 251] on div "Export" at bounding box center [639, 257] width 346 height 12
click at [820, 119] on icon "Close" at bounding box center [818, 118] width 11 height 11
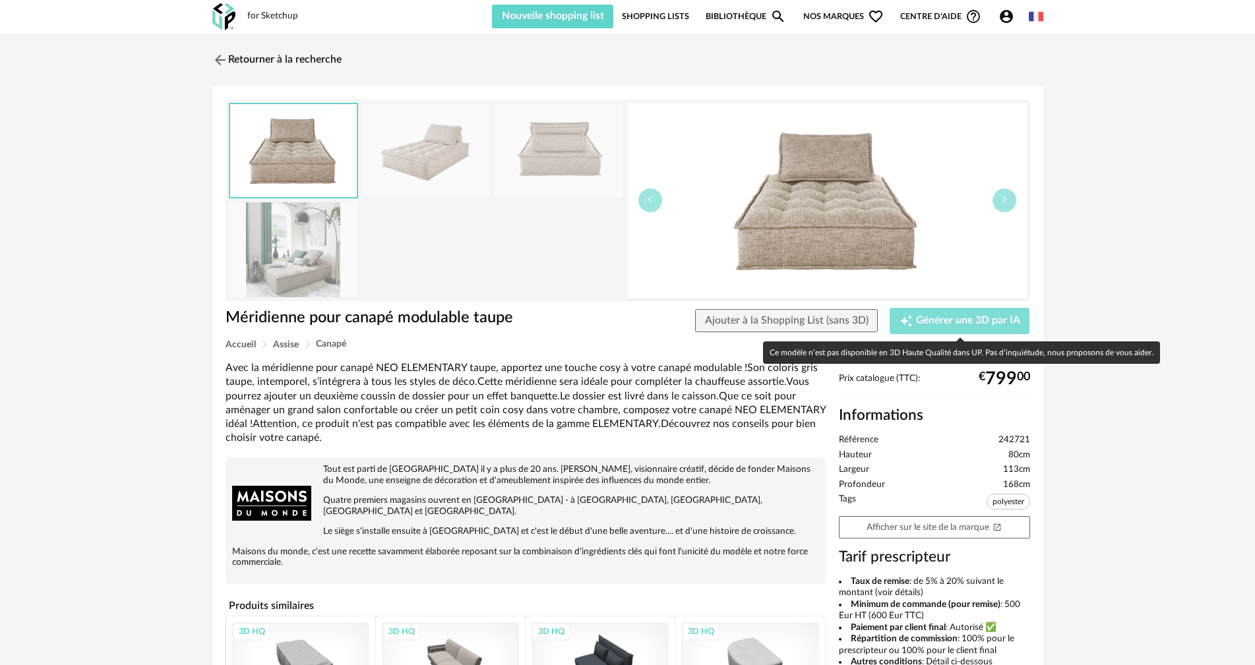
click at [975, 319] on span "Générer une 3D par IA" at bounding box center [968, 321] width 104 height 11
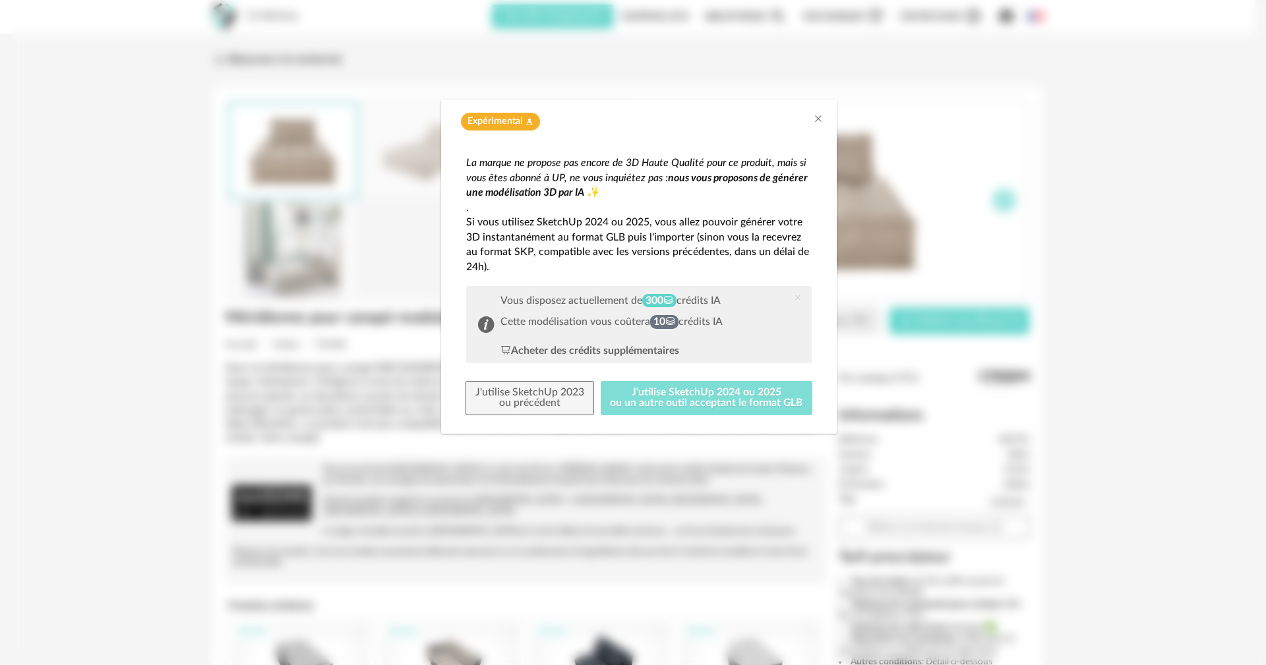
click at [720, 394] on button "J'utilise SketchUp 2024 ou 2025 ou un autre outil acceptant le format GLB" at bounding box center [707, 398] width 212 height 34
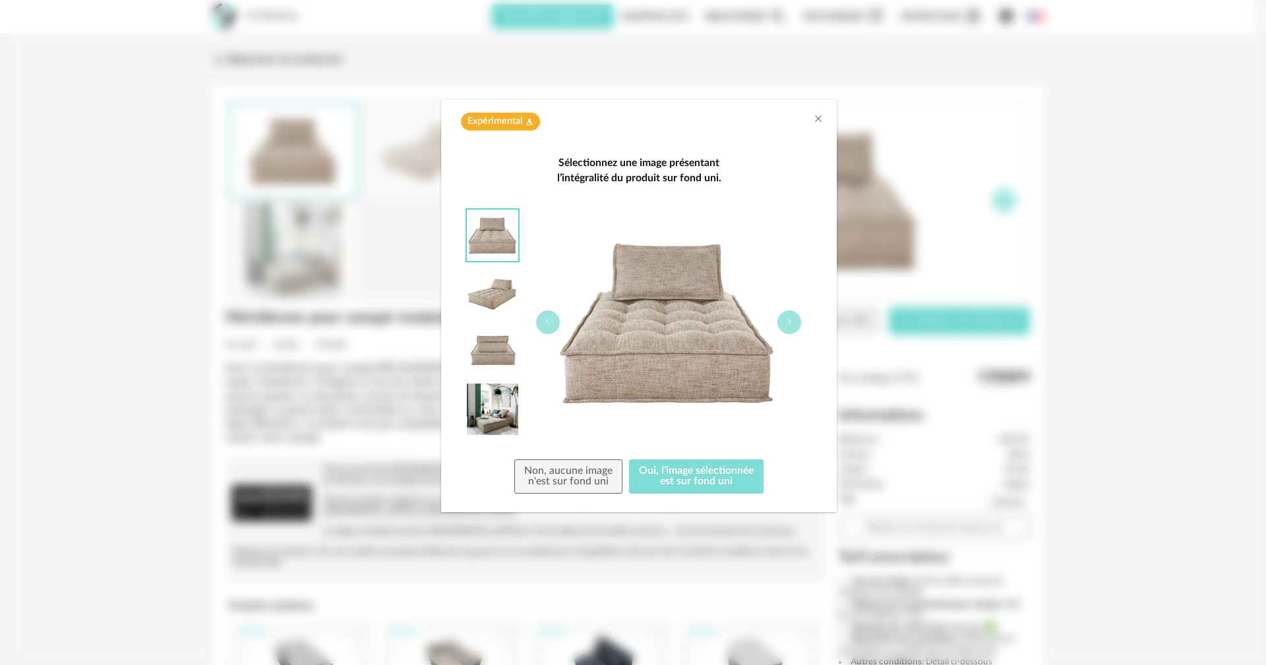
click at [673, 474] on button "Oui, l'image sélectionnée est sur fond uni" at bounding box center [696, 477] width 135 height 34
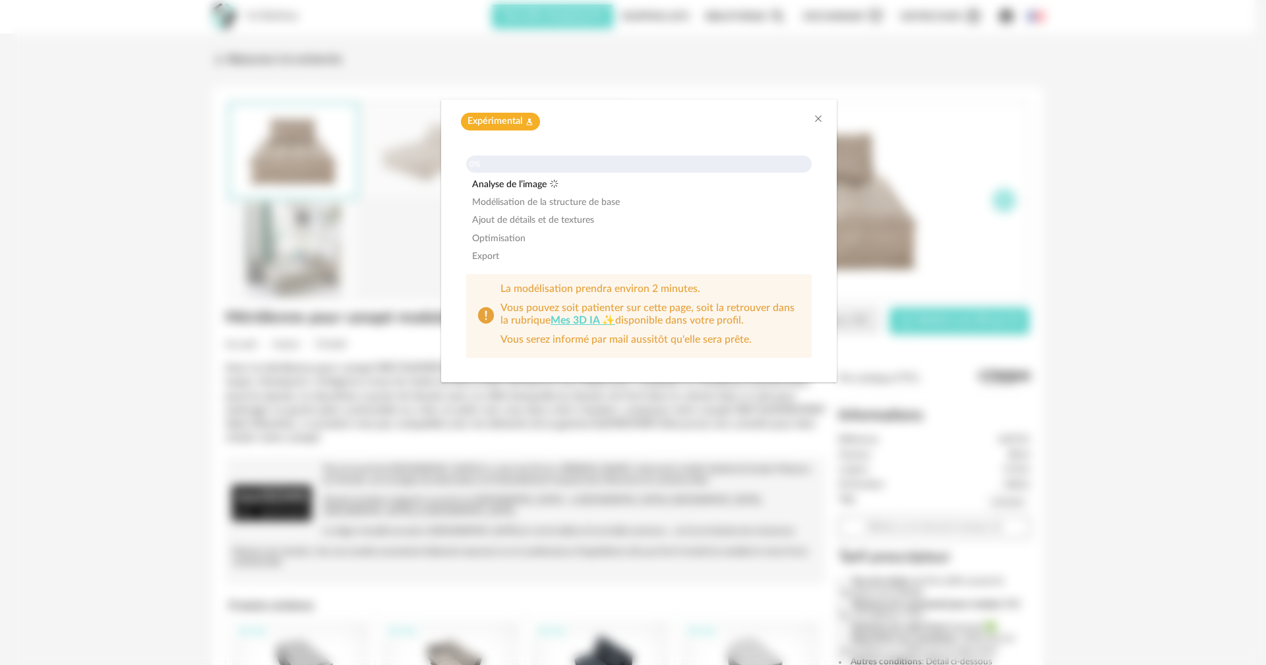
click at [574, 237] on div "Optimisation" at bounding box center [639, 239] width 346 height 12
click at [144, 348] on div "Expérimental Flask icon 0% Analyse de l’image Modélisation de la structure de b…" at bounding box center [639, 332] width 1254 height 665
